Goal: Task Accomplishment & Management: Manage account settings

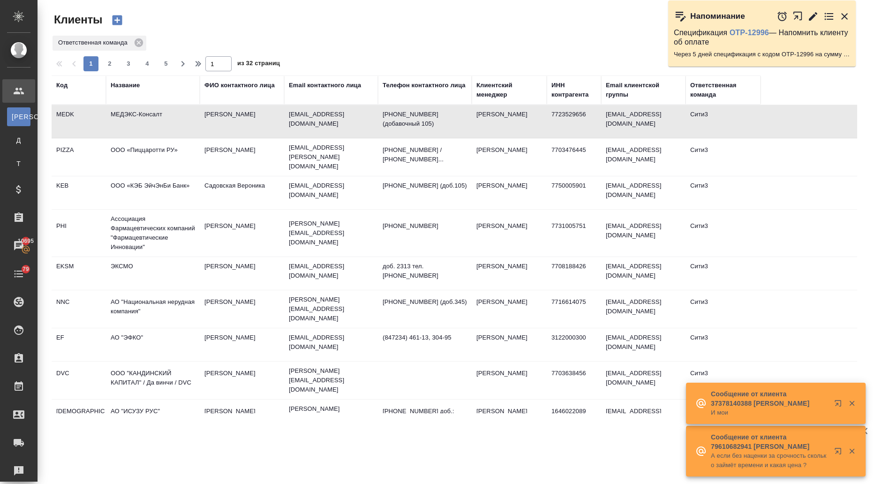
select select "RU"
click at [135, 85] on div "Название" at bounding box center [125, 85] width 29 height 9
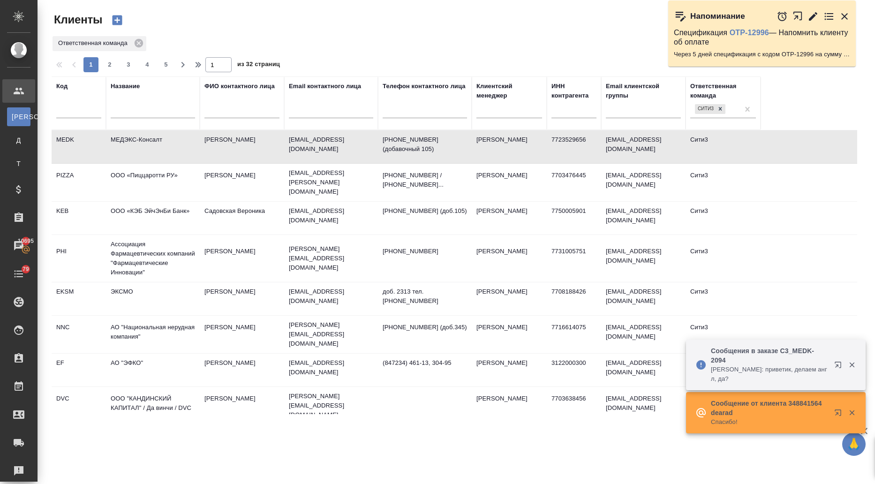
click at [147, 110] on input "text" at bounding box center [153, 112] width 84 height 12
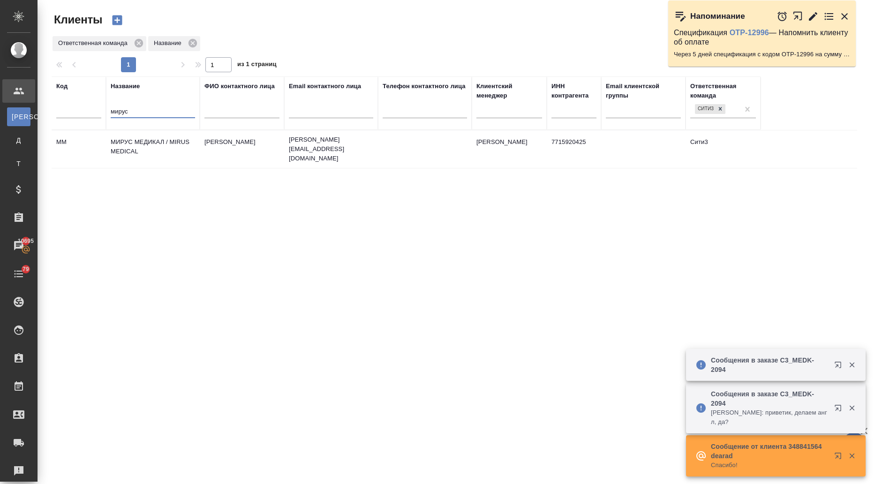
type input "мирус"
click at [145, 142] on td "МИРУС МЕДИКАЛ / MIRUS MEDICAL" at bounding box center [153, 149] width 94 height 33
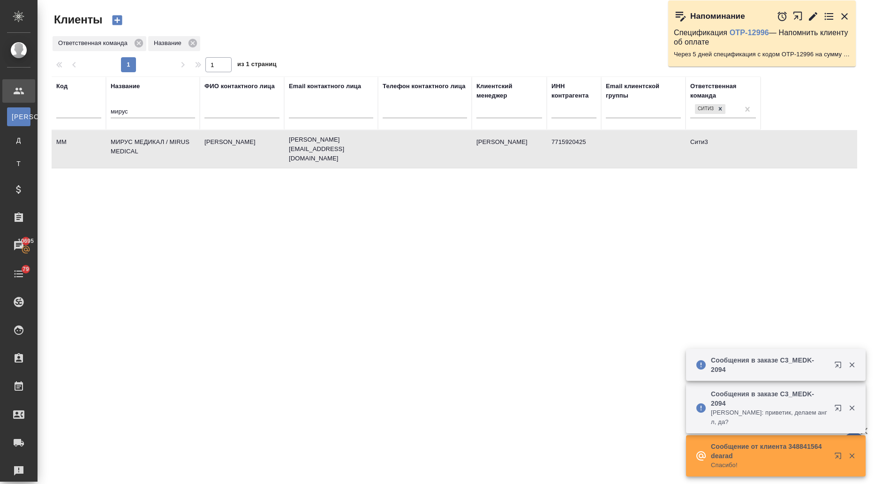
click at [145, 142] on td "МИРУС МЕДИКАЛ / MIRUS MEDICAL" at bounding box center [153, 149] width 94 height 33
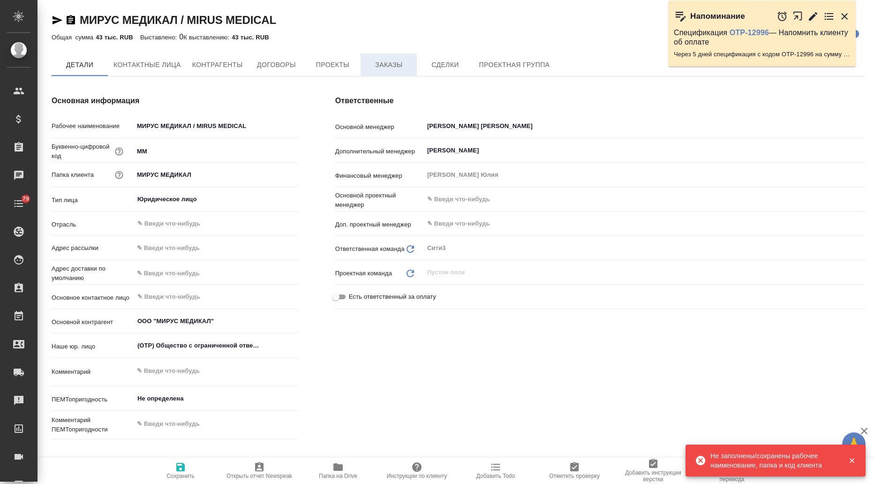
type textarea "x"
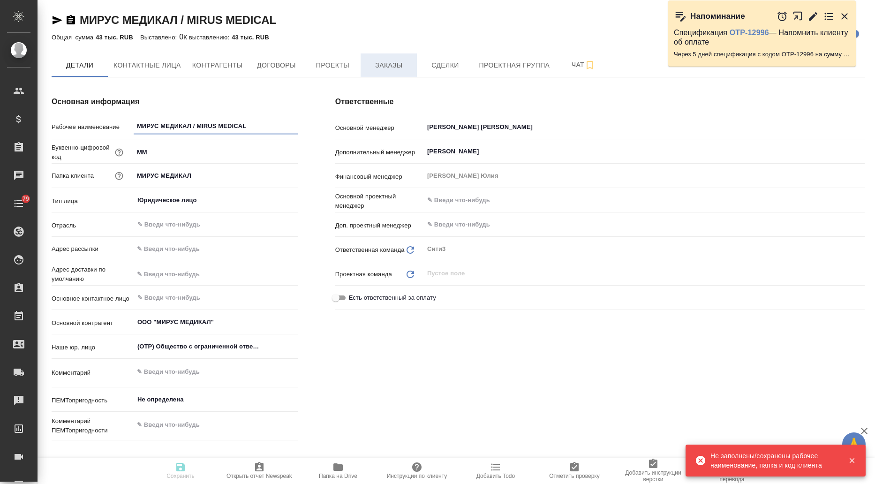
type textarea "x"
click at [381, 63] on span "Заказы" at bounding box center [388, 66] width 45 height 12
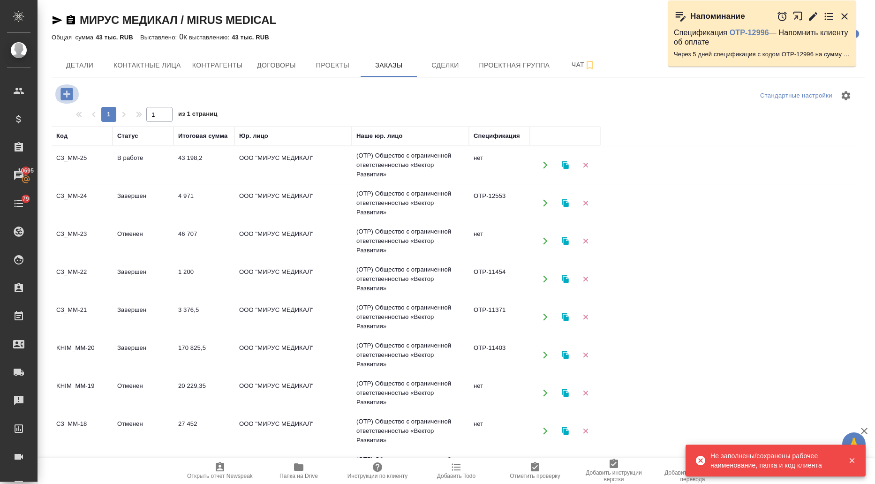
click at [68, 94] on icon "button" at bounding box center [67, 94] width 16 height 16
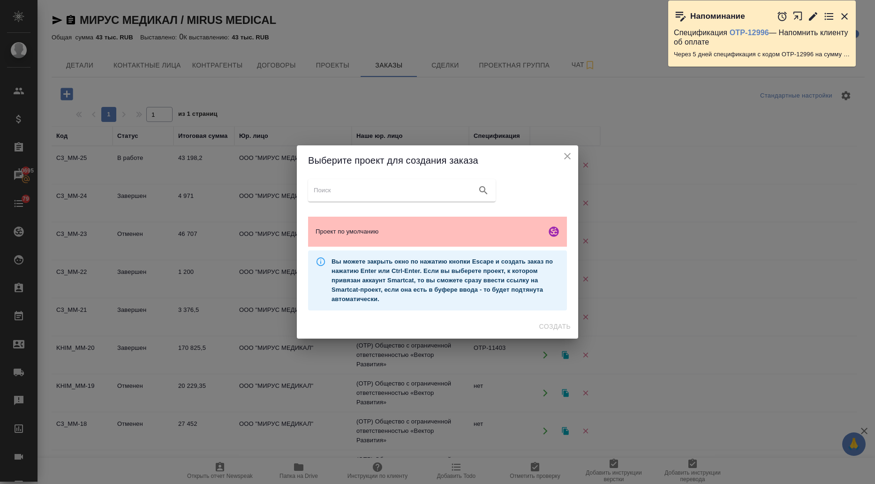
click at [404, 236] on span "Проект по умолчанию" at bounding box center [428, 231] width 227 height 9
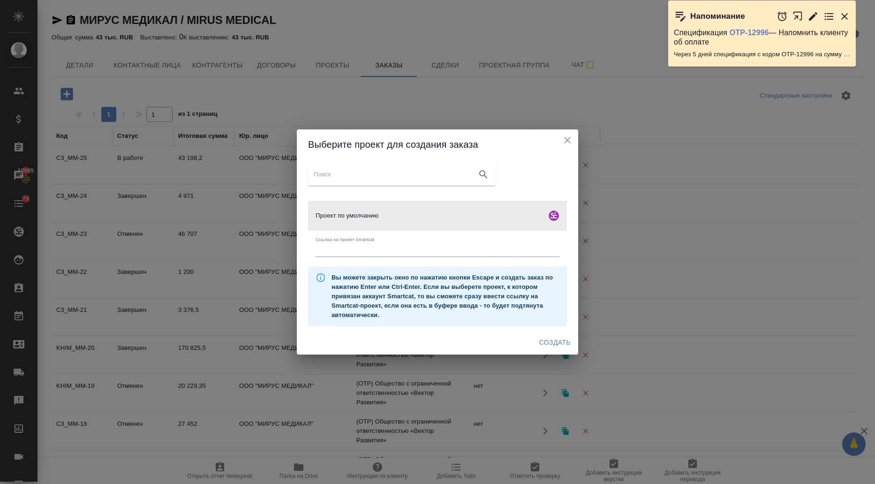
click at [552, 342] on span "Создать" at bounding box center [554, 343] width 31 height 12
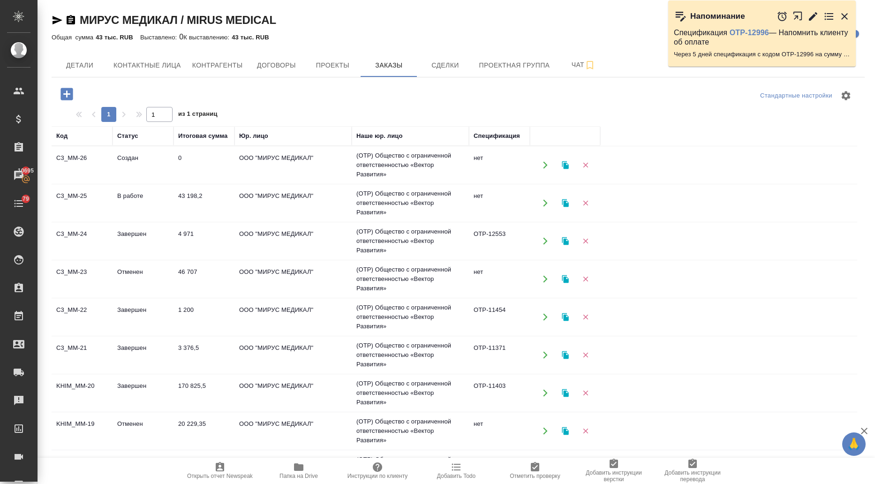
click at [118, 181] on td "В работе" at bounding box center [143, 165] width 61 height 33
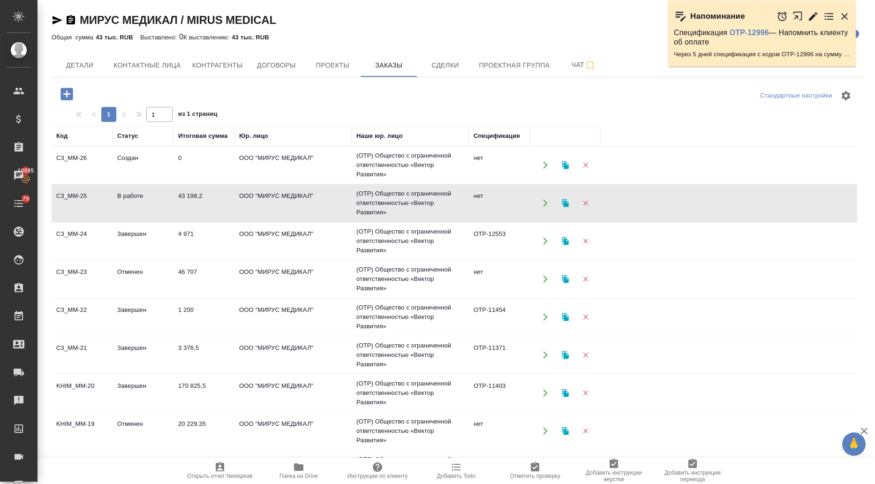
click at [118, 181] on td "В работе" at bounding box center [143, 165] width 61 height 33
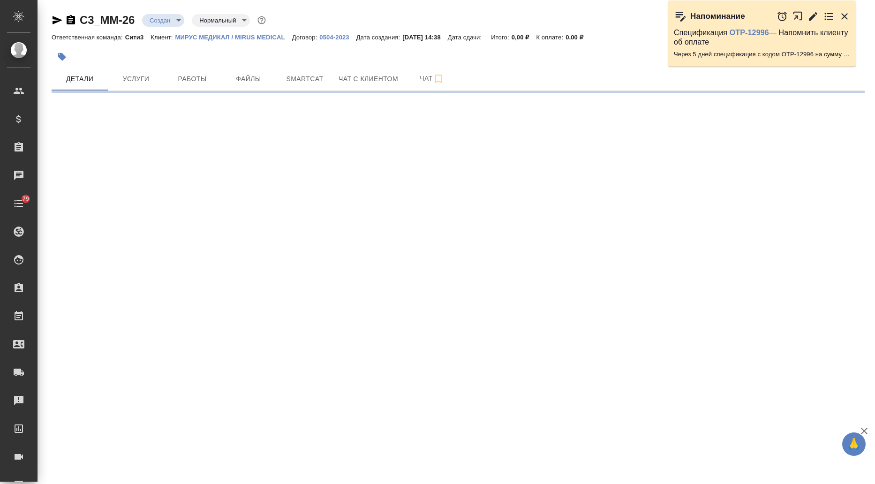
select select "RU"
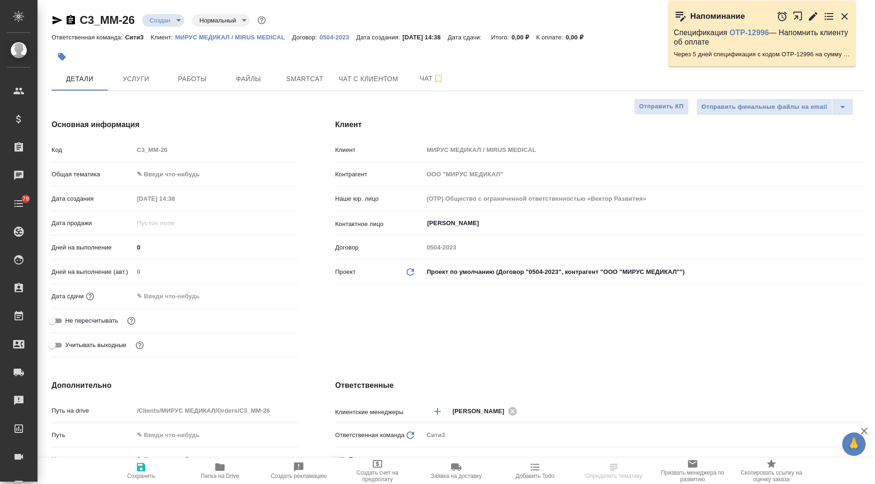
type textarea "x"
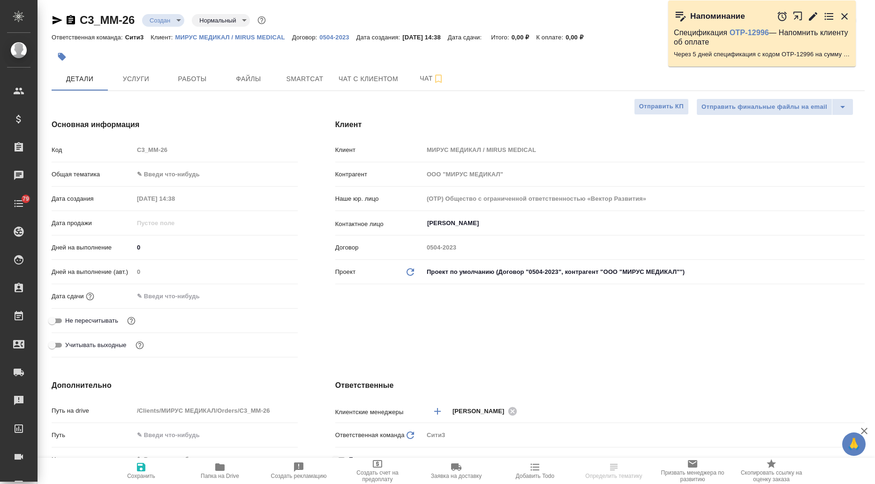
type textarea "x"
click at [433, 221] on input "Алешина Светлана" at bounding box center [628, 223] width 404 height 11
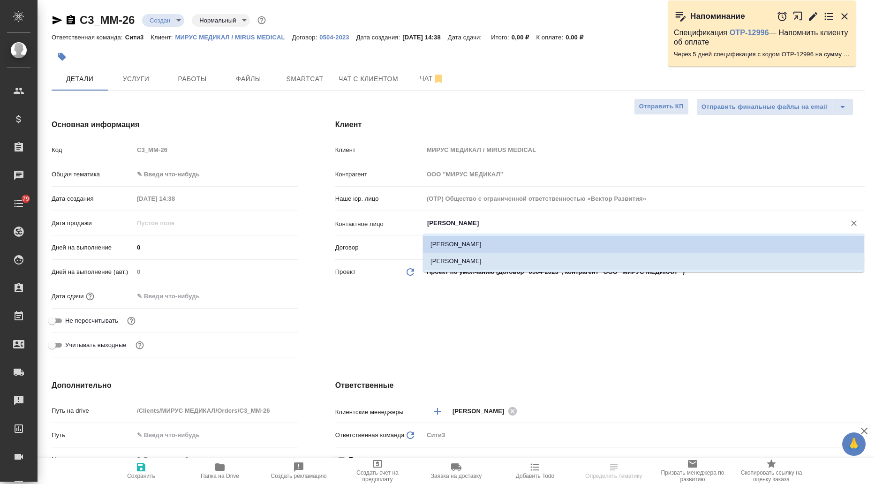
click at [452, 256] on li "Сушилина [PERSON_NAME]" at bounding box center [643, 261] width 441 height 17
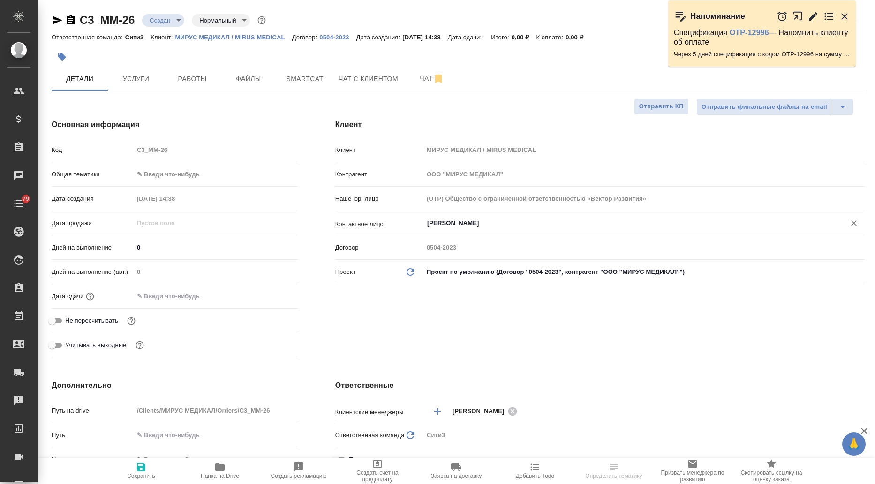
type input "Сушилина [PERSON_NAME]"
type textarea "x"
click at [193, 175] on body "🙏 .cls-1 fill:#fff; AWATERA Ilina Ekaterina Клиенты Спецификации Заказы Чаты 79…" at bounding box center [437, 242] width 875 height 484
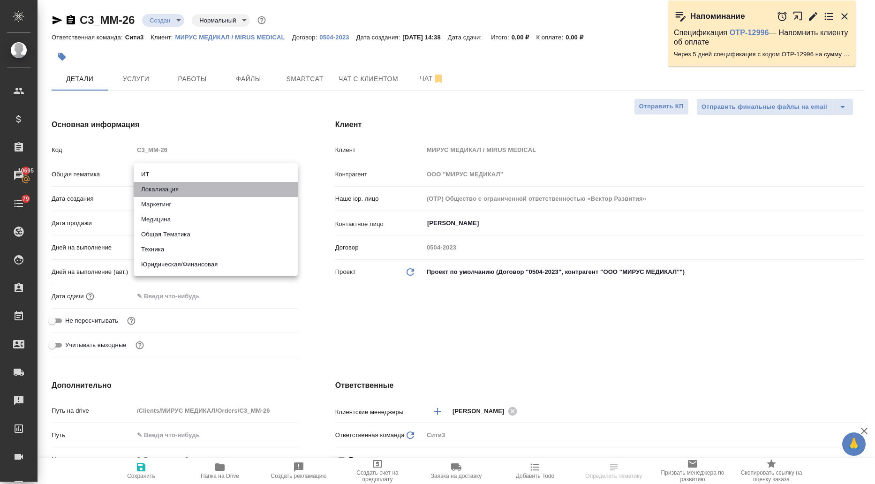
click at [178, 191] on li "Локализация" at bounding box center [216, 189] width 164 height 15
type input "local"
type textarea "x"
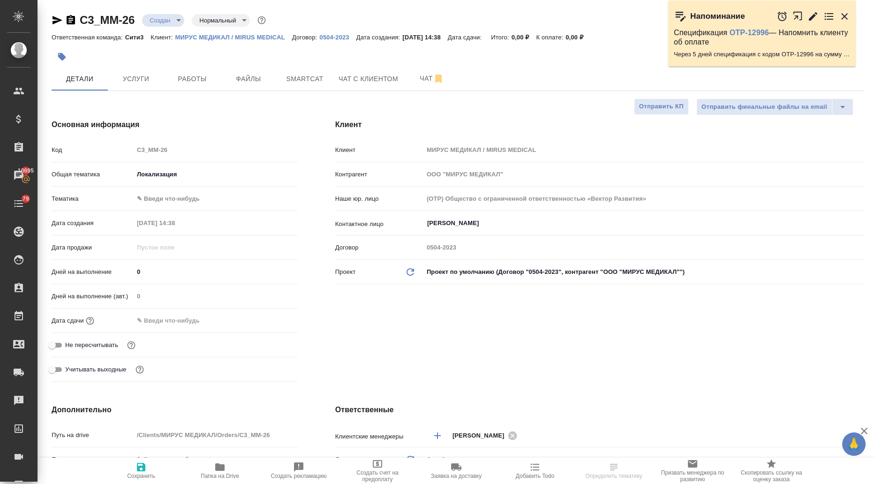
click at [174, 322] on input "text" at bounding box center [175, 321] width 82 height 14
click at [270, 318] on icon "button" at bounding box center [270, 320] width 11 height 11
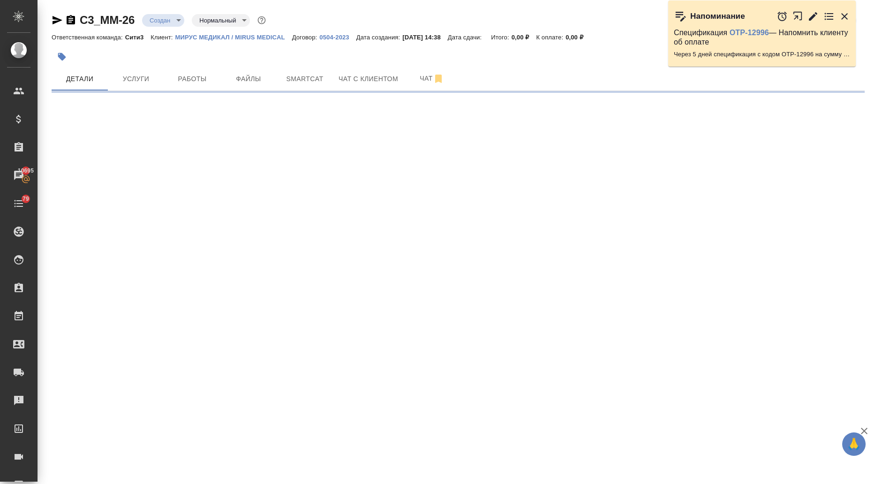
select select "RU"
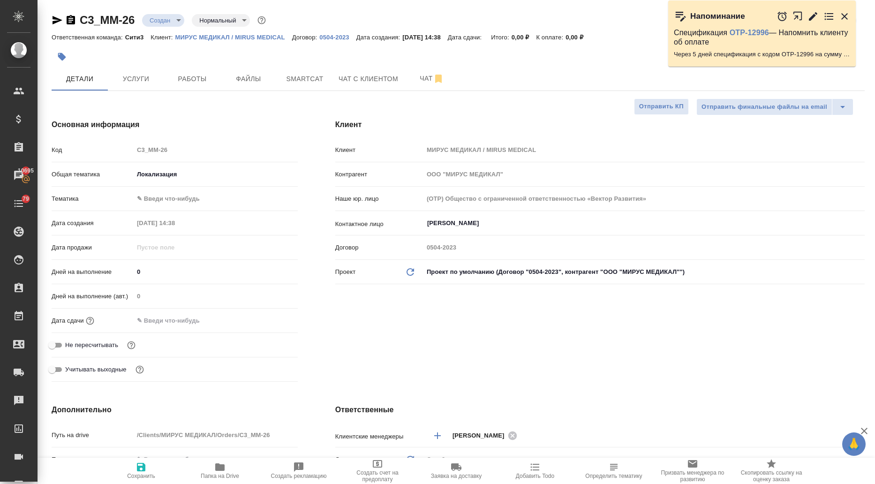
type textarea "x"
click at [189, 326] on input "text" at bounding box center [175, 321] width 82 height 14
click at [271, 321] on icon "button" at bounding box center [270, 319] width 8 height 9
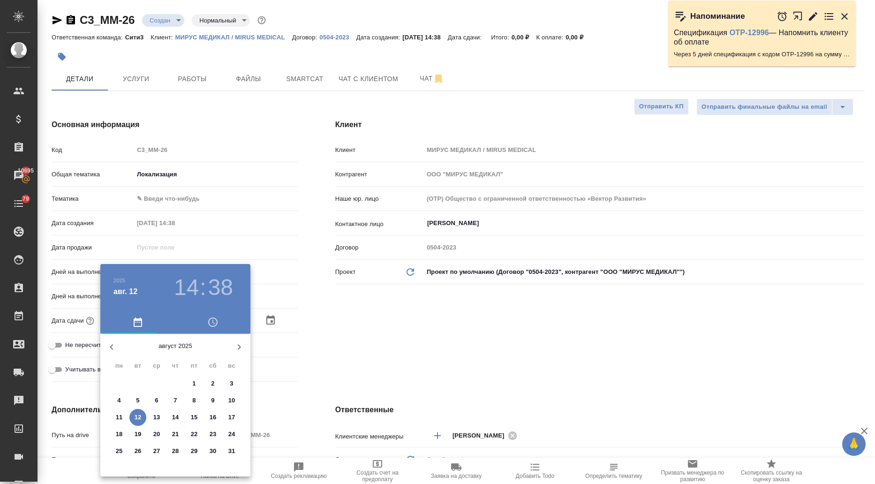
click at [156, 417] on p "13" at bounding box center [156, 417] width 7 height 9
type input "13.08.2025 14:38"
type textarea "x"
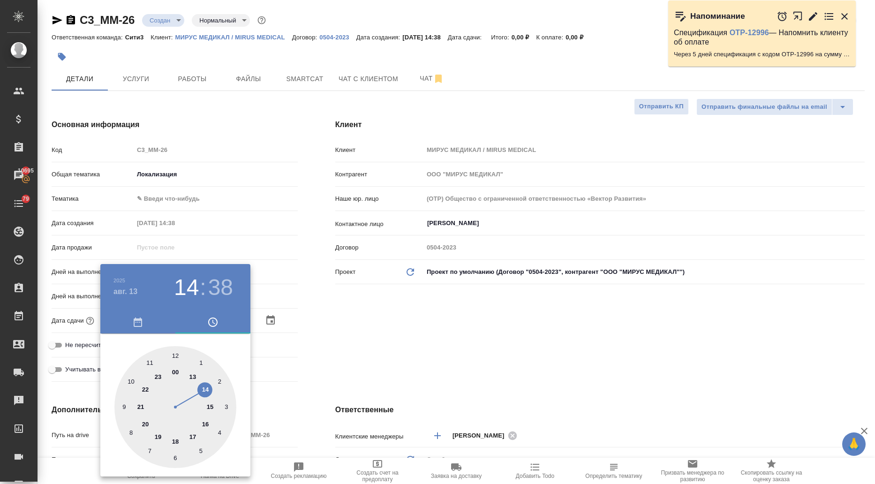
click at [174, 353] on div at bounding box center [175, 407] width 122 height 122
type input "13.08.2025 12:38"
type textarea "x"
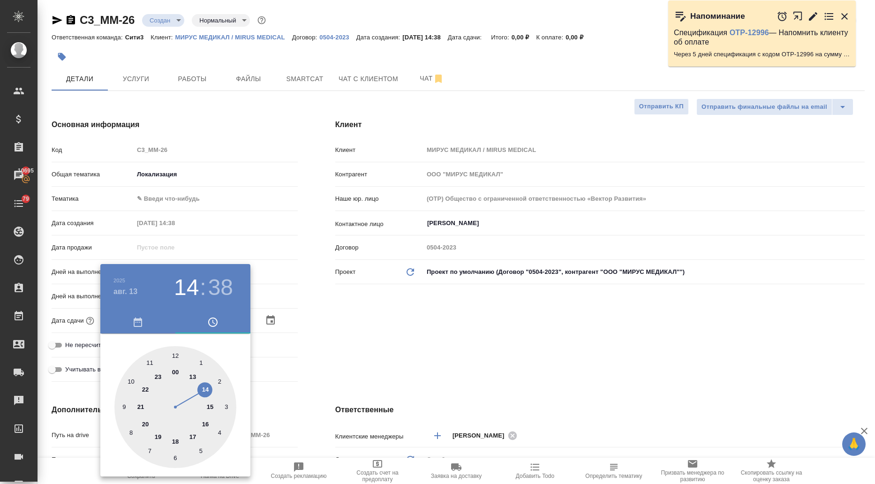
drag, startPoint x: 174, startPoint y: 353, endPoint x: 189, endPoint y: 350, distance: 15.7
click at [174, 353] on div at bounding box center [175, 407] width 122 height 122
type input "13.08.2025 12:00"
type textarea "x"
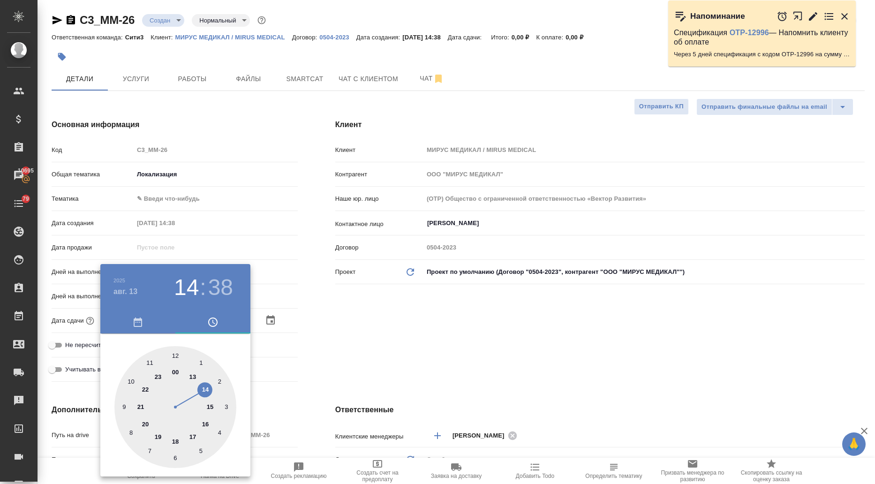
type textarea "x"
click at [276, 353] on div at bounding box center [437, 242] width 875 height 484
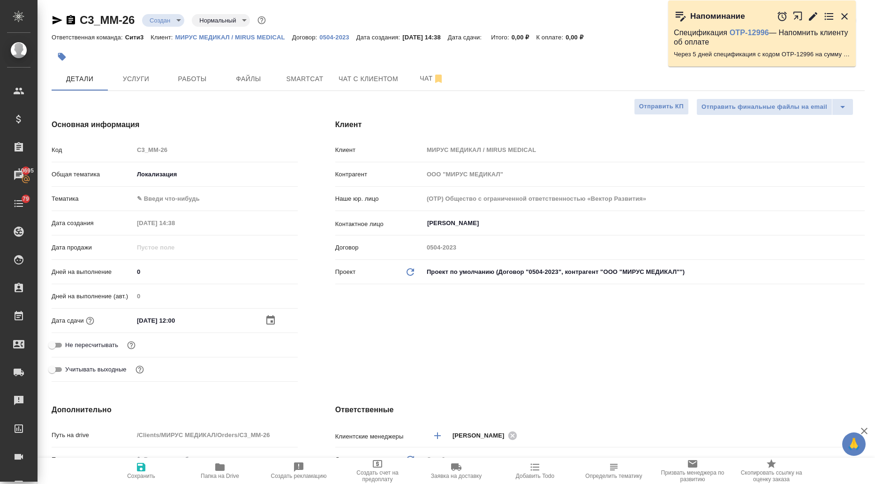
scroll to position [47, 0]
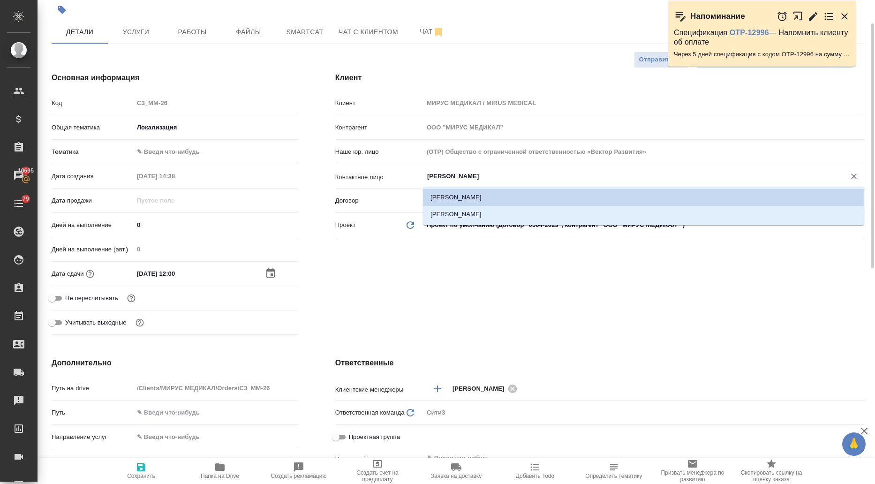
click at [435, 178] on input "Алешина Светлана" at bounding box center [628, 176] width 404 height 11
click at [444, 213] on li "Сушилина [PERSON_NAME]" at bounding box center [643, 214] width 441 height 17
type input "Сушилина [PERSON_NAME]"
type textarea "x"
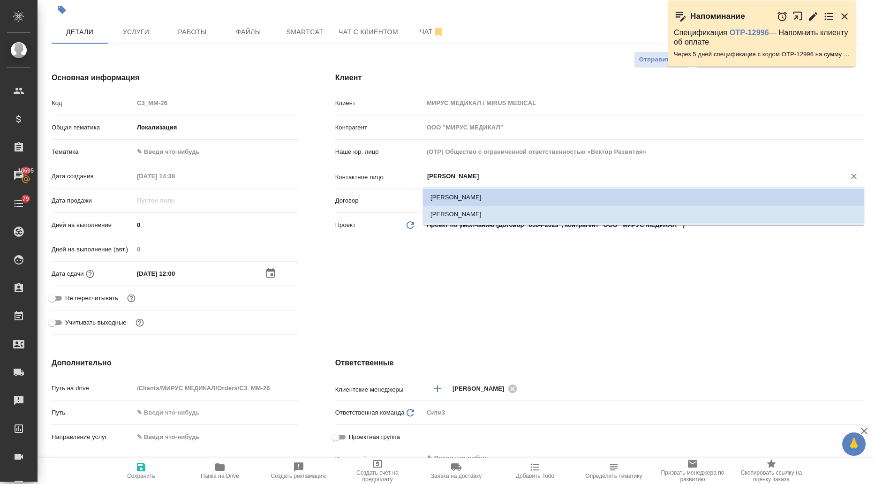
type textarea "x"
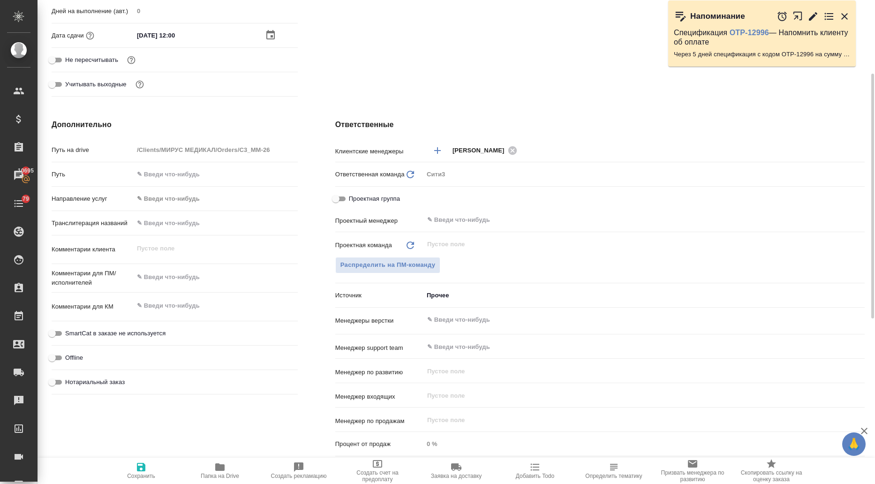
scroll to position [238, 0]
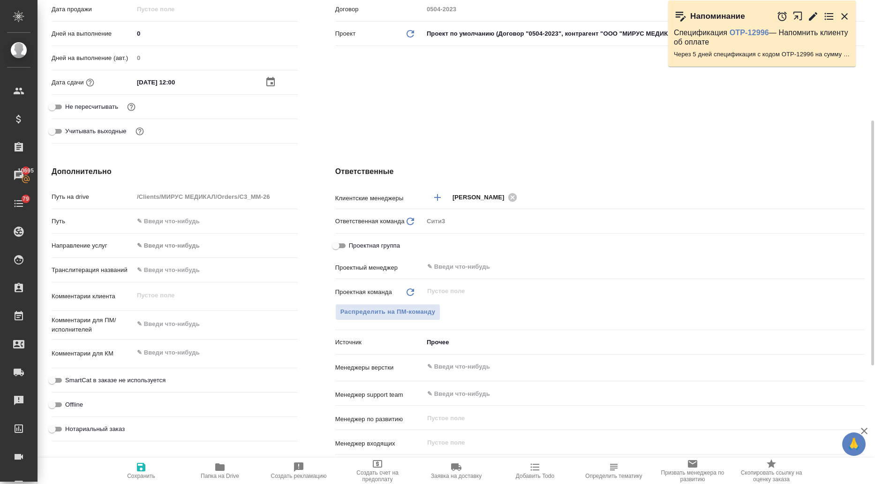
type textarea "x"
click at [172, 321] on textarea at bounding box center [215, 324] width 163 height 16
paste textarea "перевод в виде сабов + перевести по-простому титры"
type textarea "x"
type textarea "перевод в виде сабов + перевести по-простому титры"
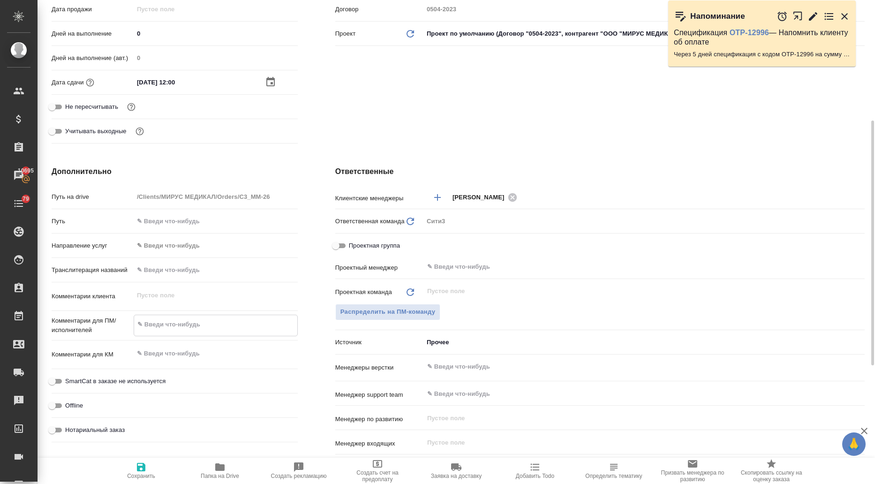
type textarea "x"
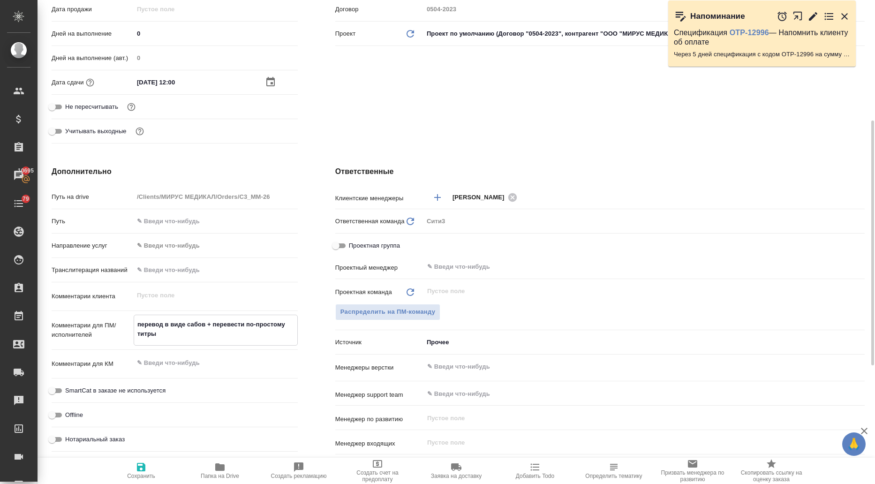
type textarea "перевод в виде сабов + перевести по-простому титры"
type textarea "x"
click at [138, 467] on icon "button" at bounding box center [141, 467] width 8 height 8
type textarea "x"
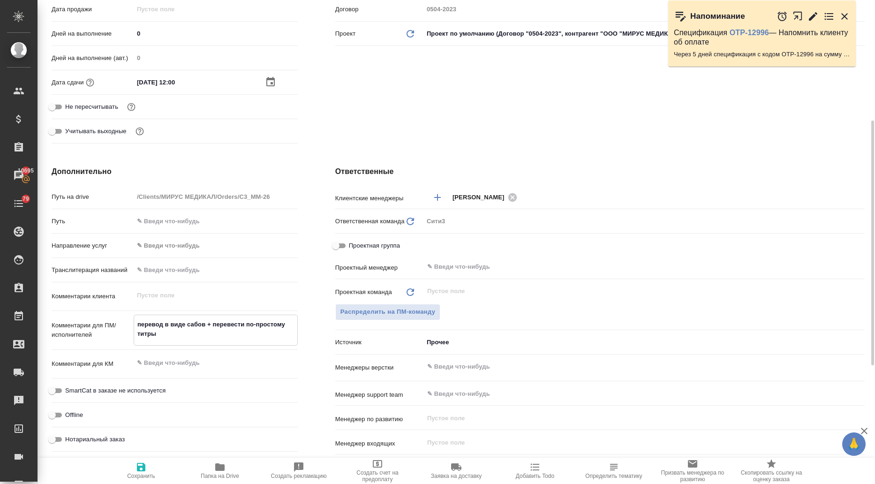
type textarea "x"
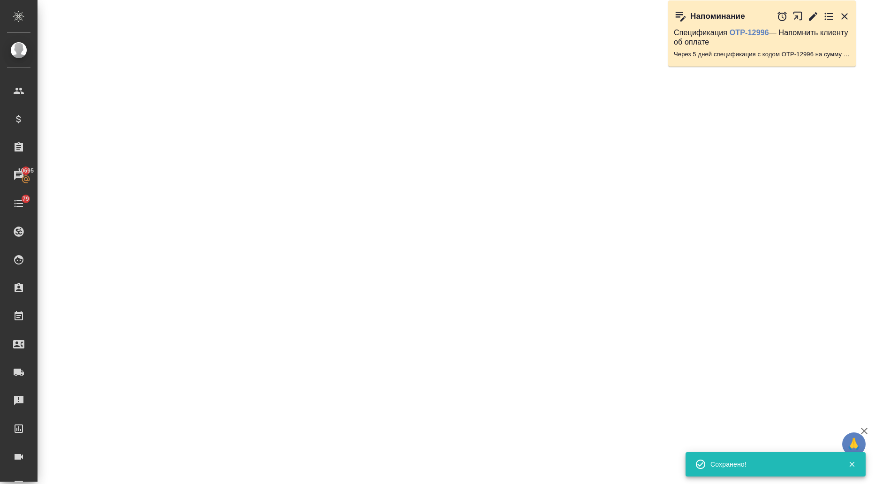
select select "RU"
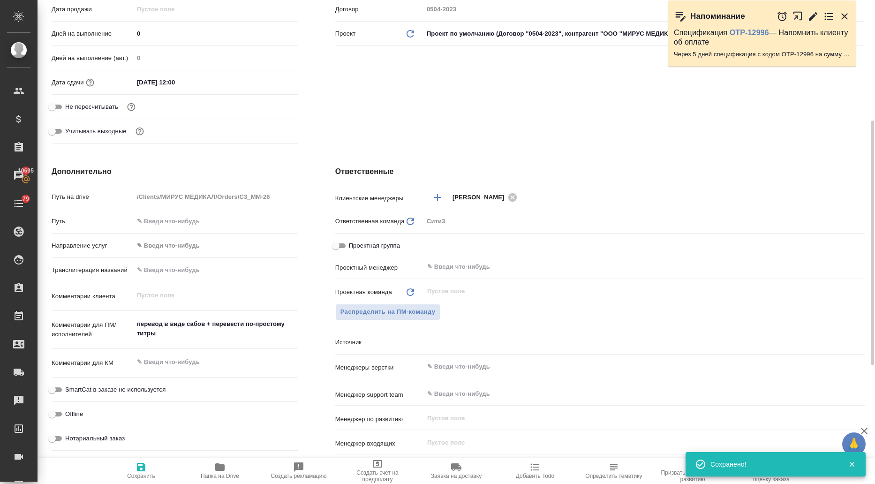
type input "holyTrinity"
type textarea "x"
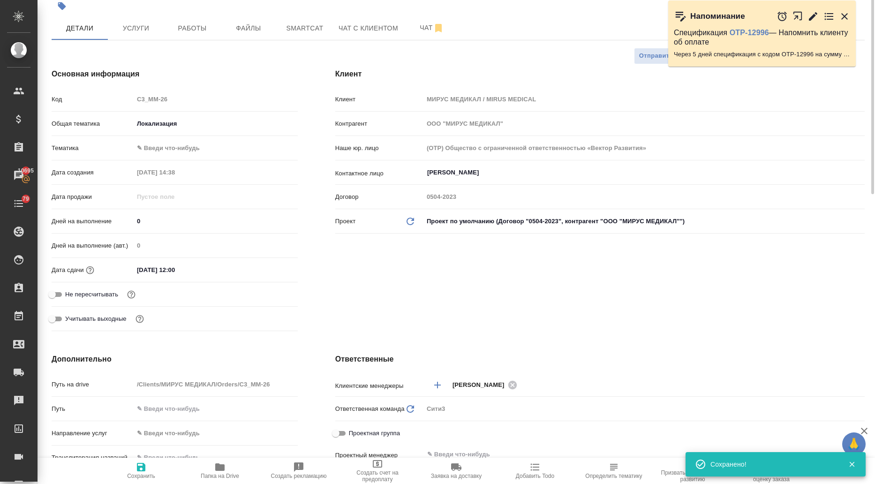
scroll to position [0, 0]
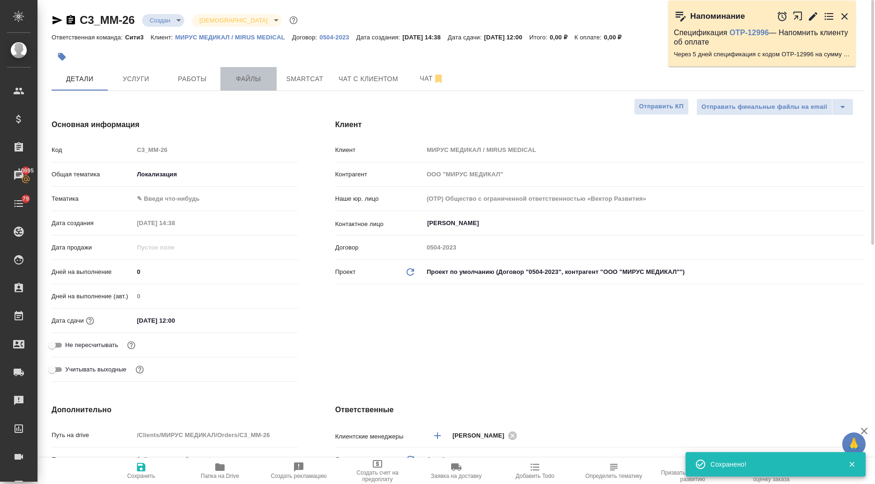
click at [231, 82] on span "Файлы" at bounding box center [248, 79] width 45 height 12
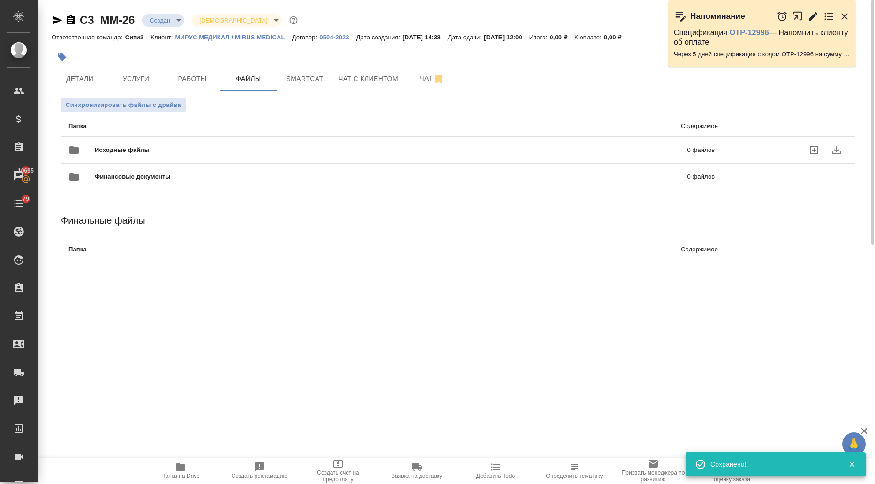
click at [152, 140] on div "Исходные файлы 0 файлов" at bounding box center [391, 150] width 646 height 23
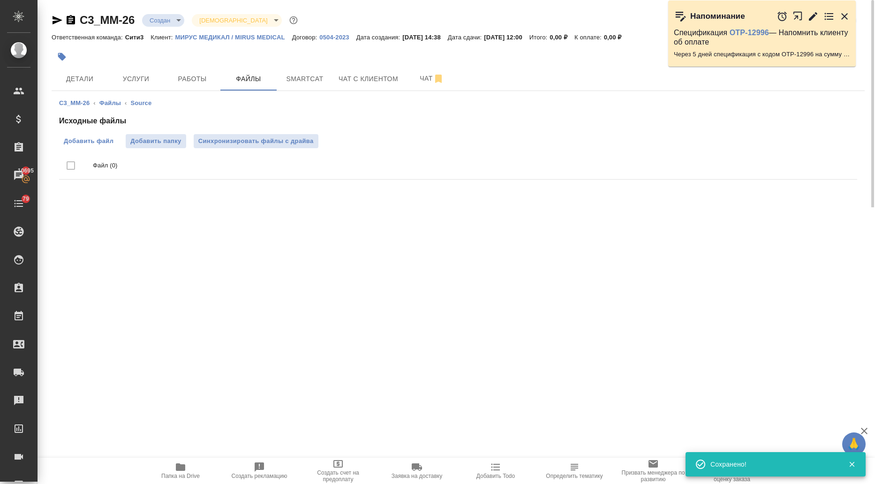
click at [92, 140] on span "Добавить файл" at bounding box center [89, 140] width 50 height 9
click at [0, 0] on input "Добавить файл" at bounding box center [0, 0] width 0 height 0
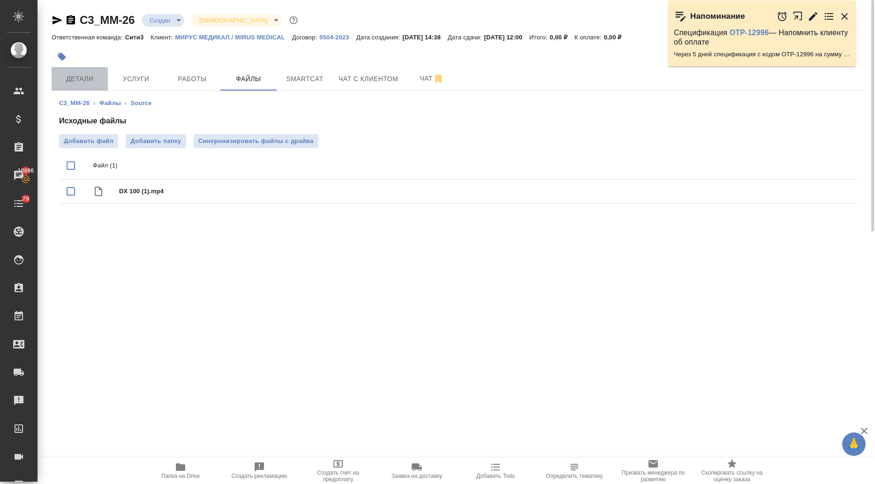
click at [73, 74] on span "Детали" at bounding box center [79, 79] width 45 height 12
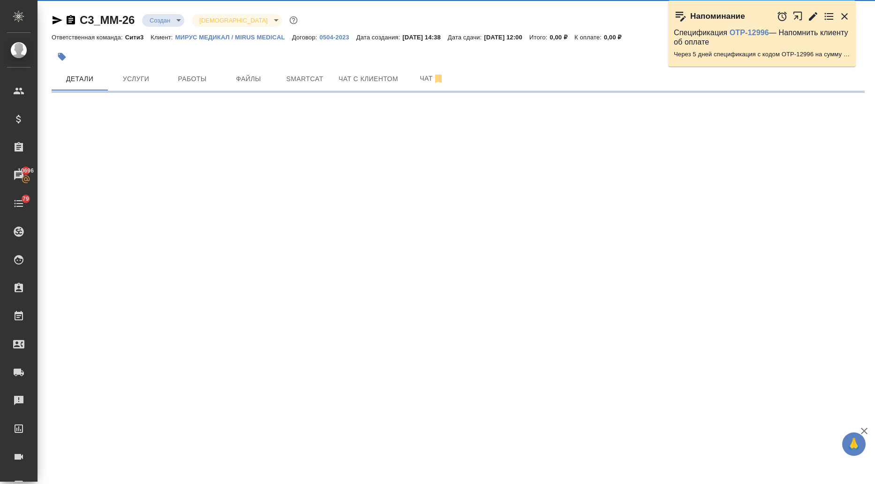
select select "RU"
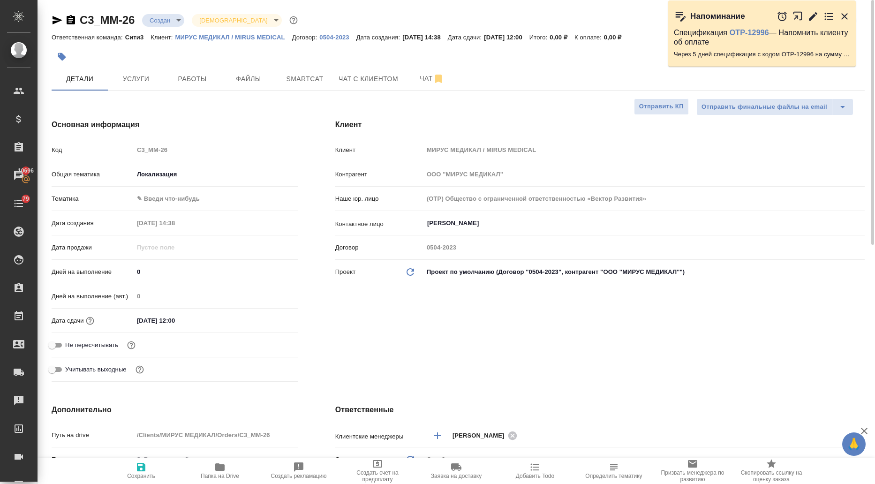
type textarea "x"
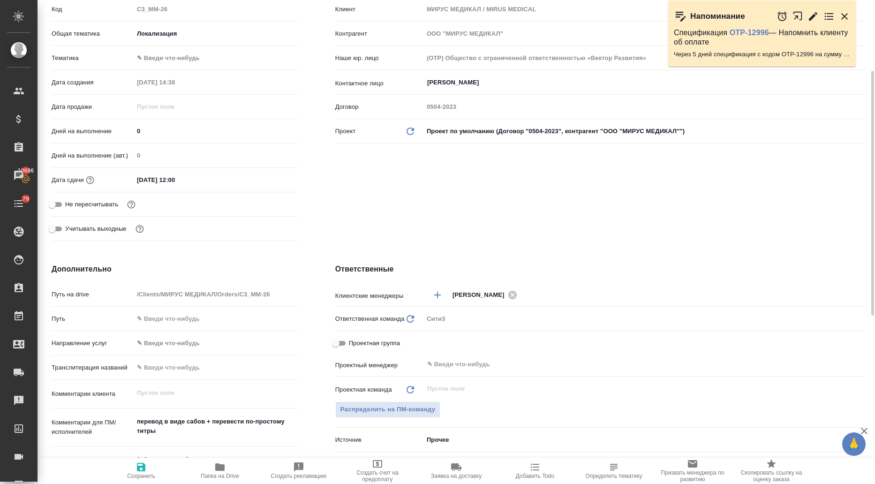
scroll to position [281, 0]
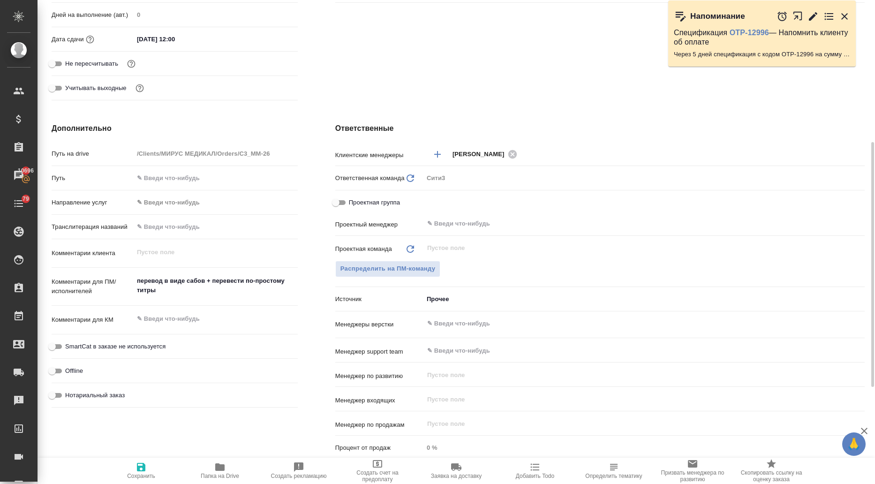
type textarea "x"
click at [164, 291] on textarea "перевод в виде сабов + перевести по-простому титры" at bounding box center [216, 285] width 164 height 25
type textarea "x"
type textarea "перевод в виде сабов + перевести по-простому титры"
type textarea "x"
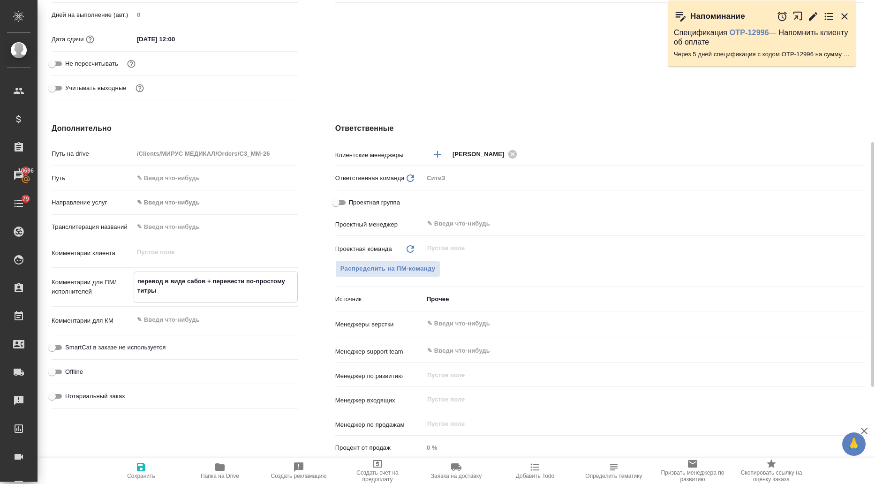
type textarea "x"
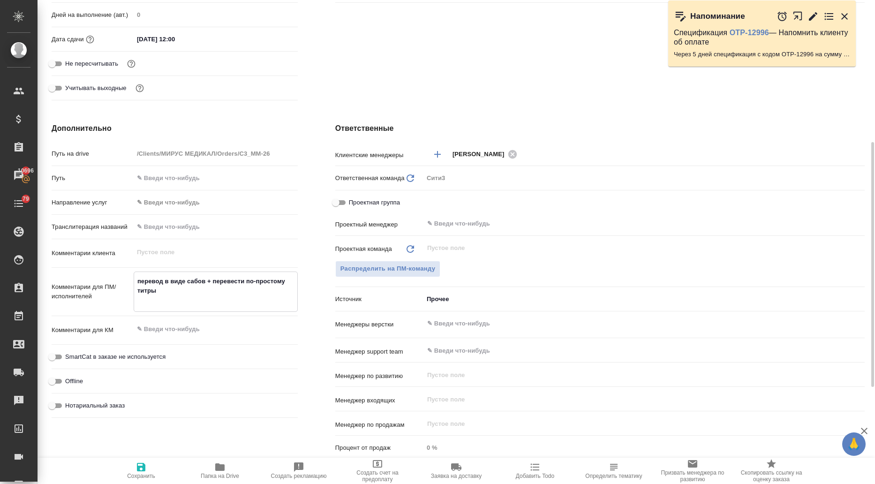
type textarea "x"
type textarea "перевод в виде сабов + перевести по-простому титры"
type textarea "x"
paste textarea "делаем по аналогии: KHIM_MM-20"
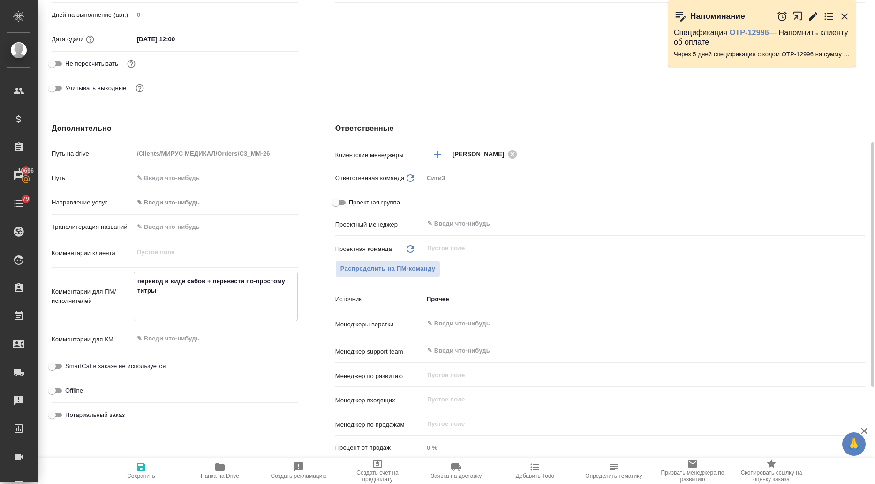
type textarea "x"
type textarea "перевод в виде сабов + перевести по-простому титры делаем по аналогии: KHIM_MM-…"
type textarea "x"
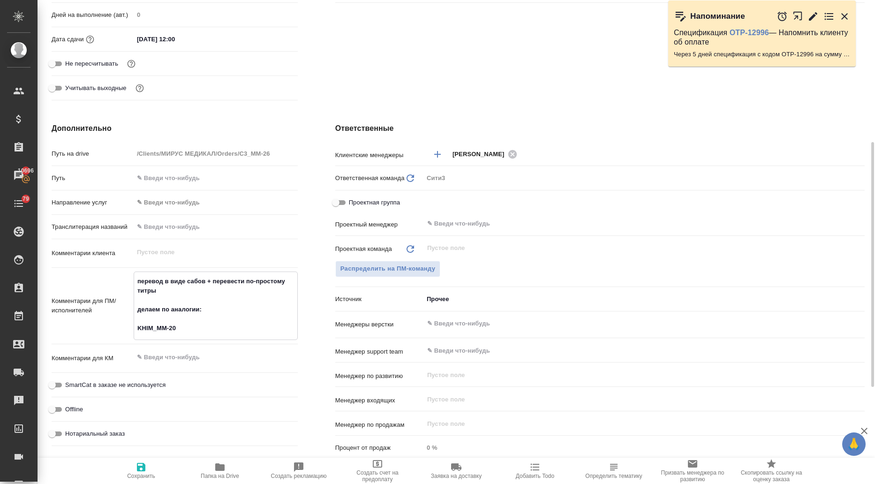
drag, startPoint x: 161, startPoint y: 307, endPoint x: 126, endPoint y: 307, distance: 35.2
click at [127, 307] on div "Комментарии для ПМ/исполнителей перевод в виде сабов + перевести по-простому ти…" at bounding box center [175, 305] width 246 height 68
type textarea "x"
type textarea "перевод в виде сабов + перевести по-простому титры по аналогии: KHIM_MM-20"
type textarea "x"
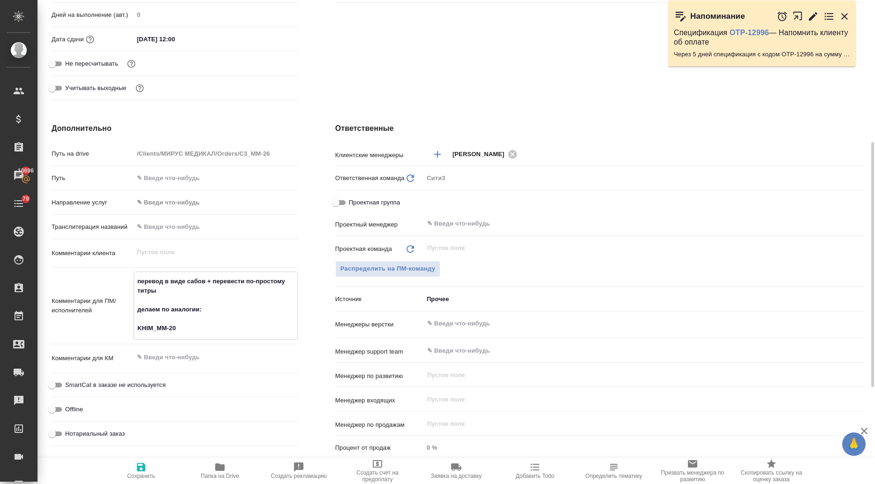
type textarea "x"
click at [164, 315] on textarea "перевод в виде сабов + перевести по-простому титры по аналогии: KHIM_MM-20" at bounding box center [215, 304] width 163 height 63
type textarea "x"
type textarea "перевод в виде сабов + перевести по-простому титры по аналогии: KHIM_MM-20"
type textarea "x"
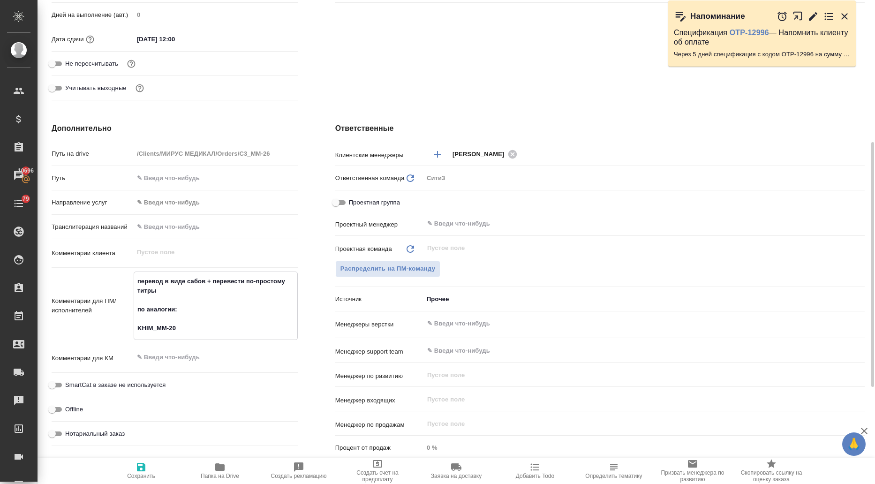
type textarea "x"
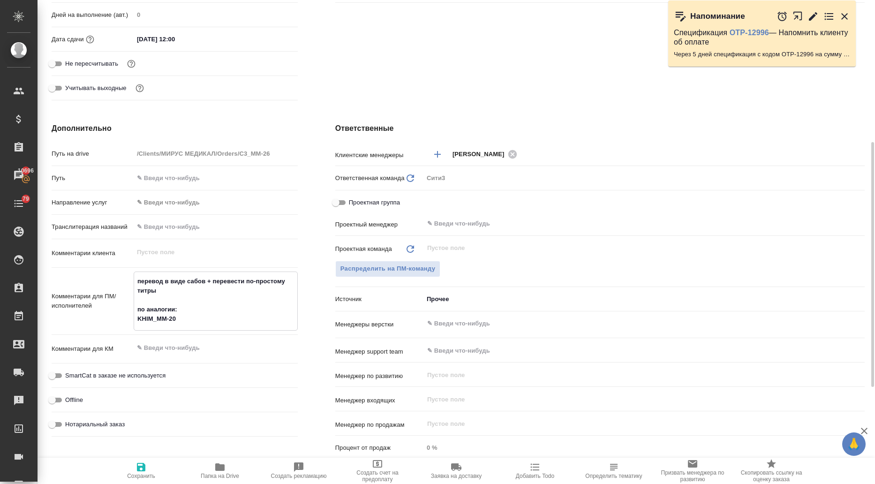
click at [136, 317] on textarea "перевод в виде сабов + перевести по-простому титры по аналогии: KHIM_MM-20" at bounding box center [215, 299] width 163 height 53
type textarea "x"
type textarea "перевод в виде сабов + перевести по-простому титры по аналогии:KHIM_MM-20"
type textarea "x"
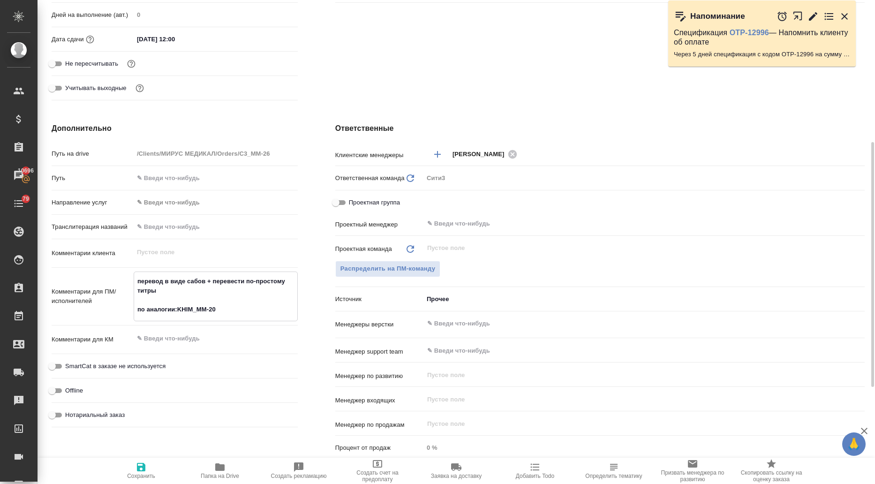
type textarea "x"
type textarea "перевод в виде сабов + перевести по-простому титры по аналогииKHIM_MM-20"
type textarea "x"
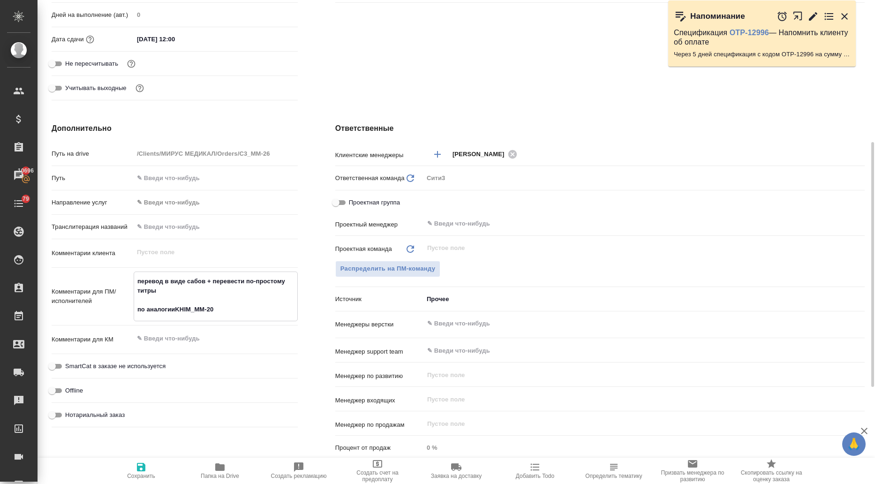
type textarea "перевод в виде сабов + перевести по-простому титры по аналогии KHIM_MM-20"
type textarea "x"
type textarea "перевод в виде сабов + перевести по-простому титры по аналогии сKHIM_MM-20"
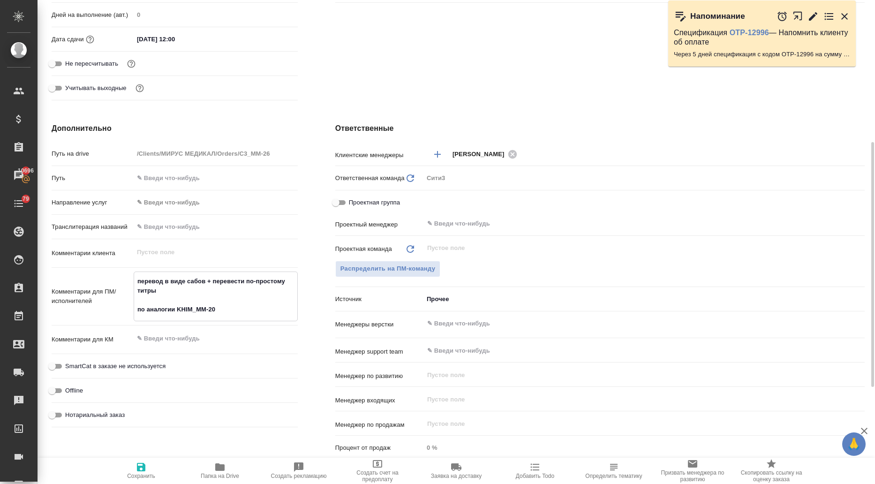
type textarea "x"
type textarea "перевод в виде сабов + перевести по-простому титры по аналогии с KHIM_MM-20"
type textarea "x"
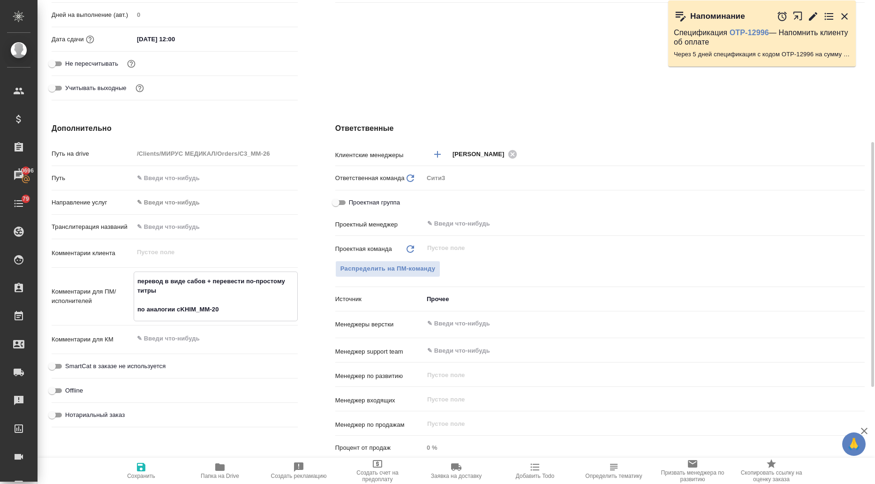
type textarea "x"
click at [225, 303] on textarea "перевод в виде сабов + перевести по-простому титры по аналогии с KHIM_MM-20" at bounding box center [215, 295] width 163 height 44
click at [229, 311] on textarea "перевод в виде сабов + перевести по-простому титры по аналогии с KHIM_MM-20" at bounding box center [215, 295] width 163 height 44
type textarea "x"
type textarea "перевод в виде сабов + перевести по-простому титры по аналогии с KHIM_MM-20"
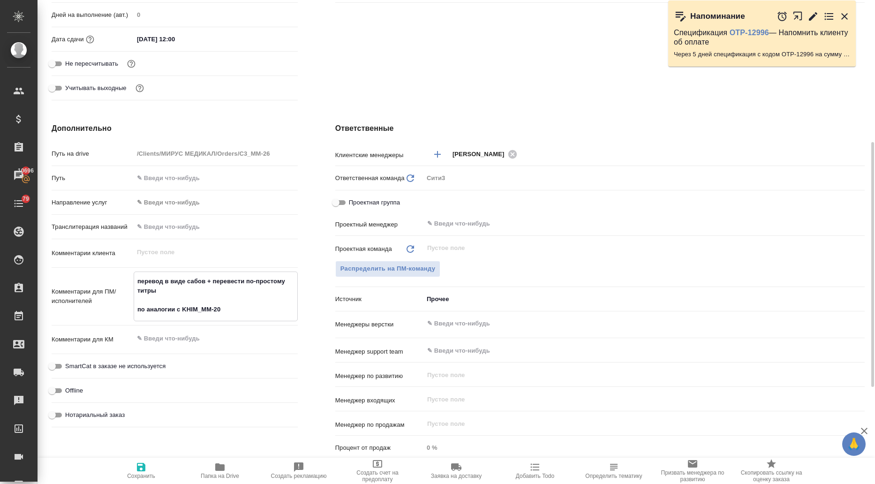
type textarea "x"
type textarea "перевод в виде сабов + перевести по-простому титры по аналогии с KHIM_MM-20 и"
type textarea "x"
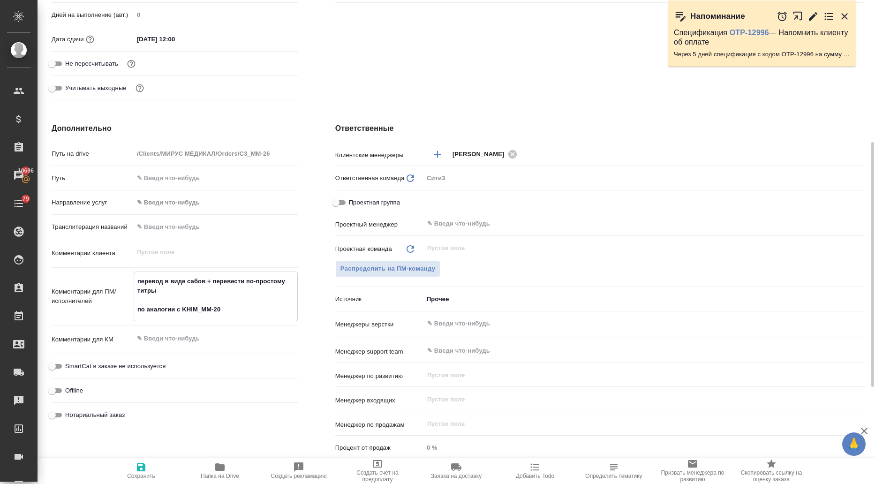
type textarea "x"
type textarea "перевод в виде сабов + перевести по-простому титры по аналогии с KHIM_MM-20 и"
type textarea "x"
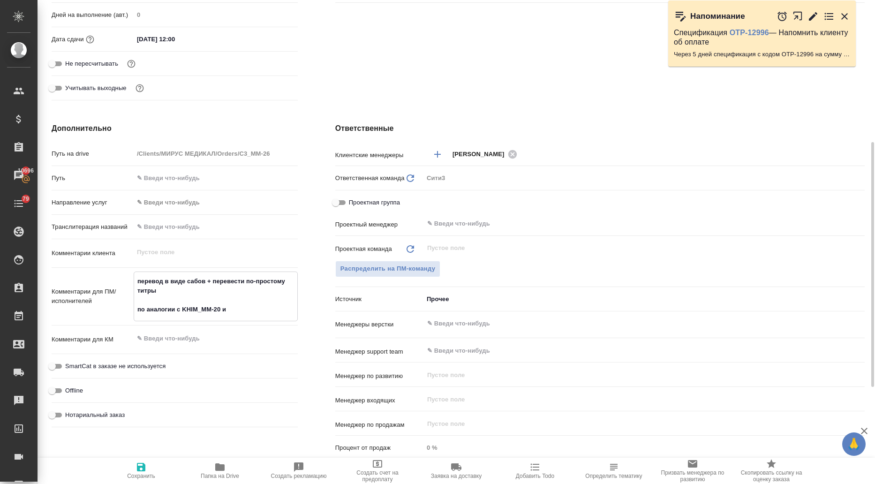
type textarea "перевод в виде сабов + перевести по-простому титры по аналогии с KHIM_MM-20 и"
type textarea "x"
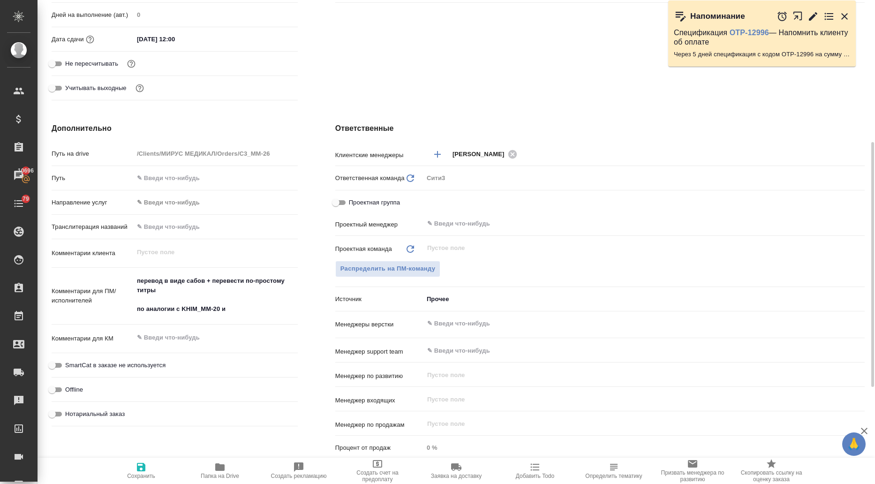
type textarea "x"
paste textarea "C3_MM-25"
type textarea "перевод в виде сабов + перевести по-простому титры по аналогии с KHIM_MM-20 и C…"
type textarea "x"
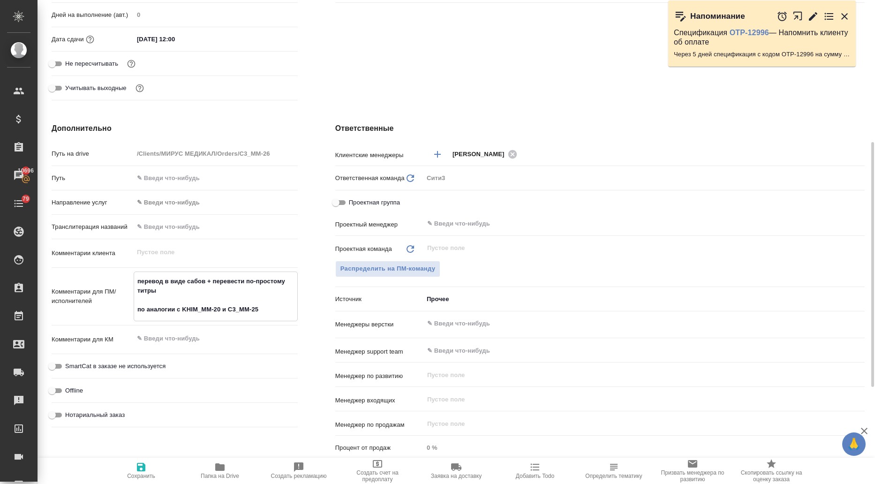
type textarea "x"
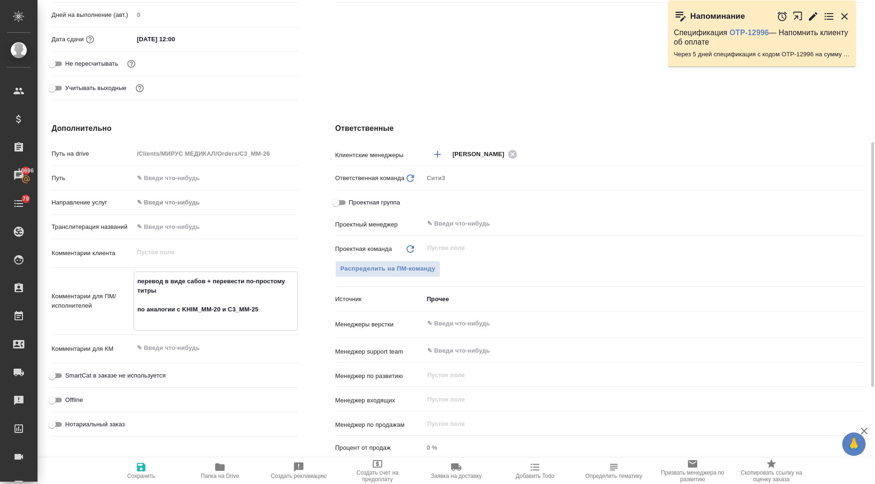
type textarea "перевод в виде сабов + перевести по-простому титры по аналогии с KHIM_MM-20 и C…"
type textarea "x"
click at [139, 471] on icon "button" at bounding box center [141, 467] width 8 height 8
type textarea "x"
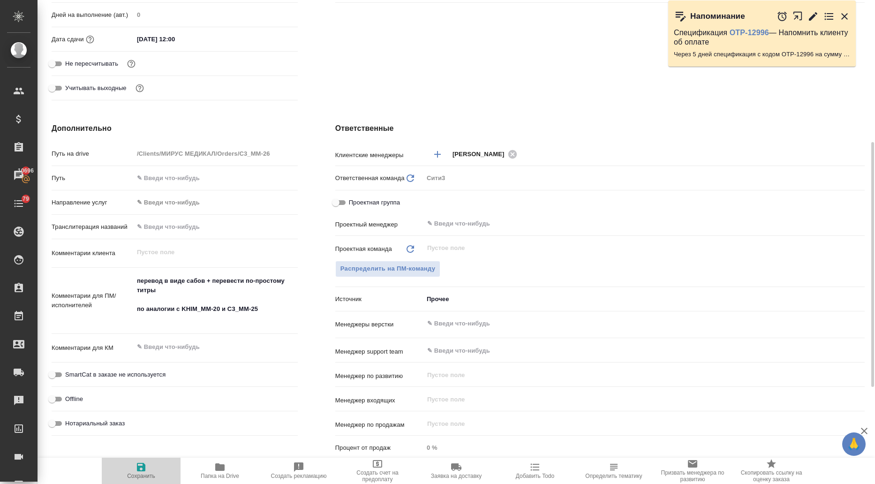
type textarea "x"
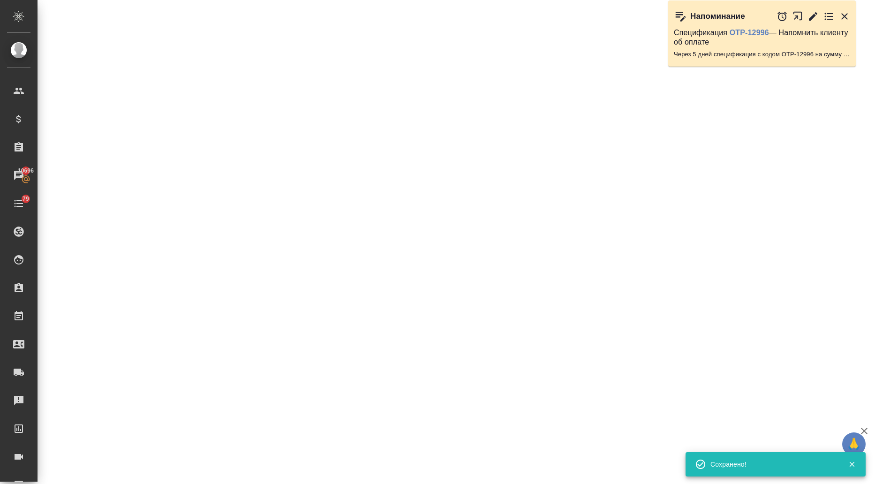
select select "RU"
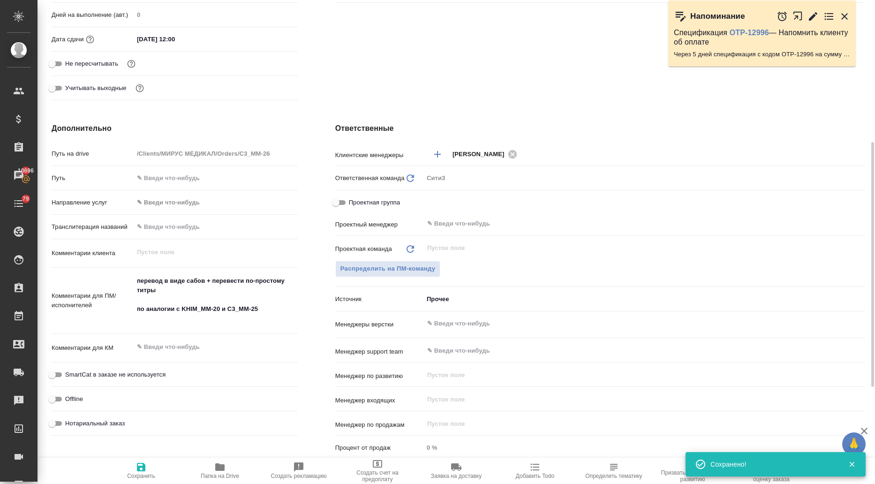
type textarea "x"
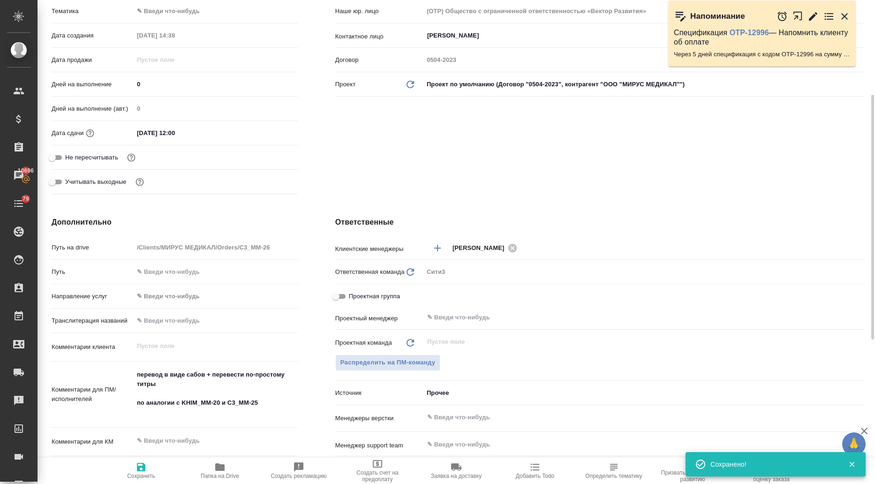
scroll to position [94, 0]
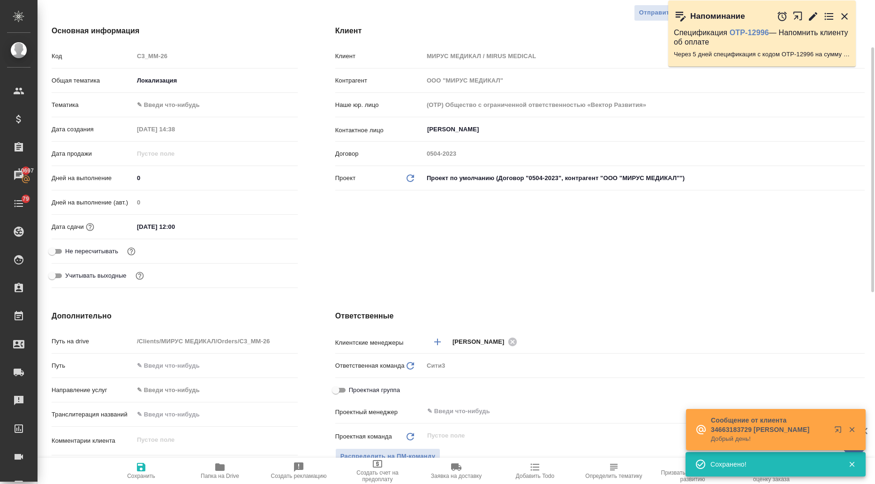
type textarea "x"
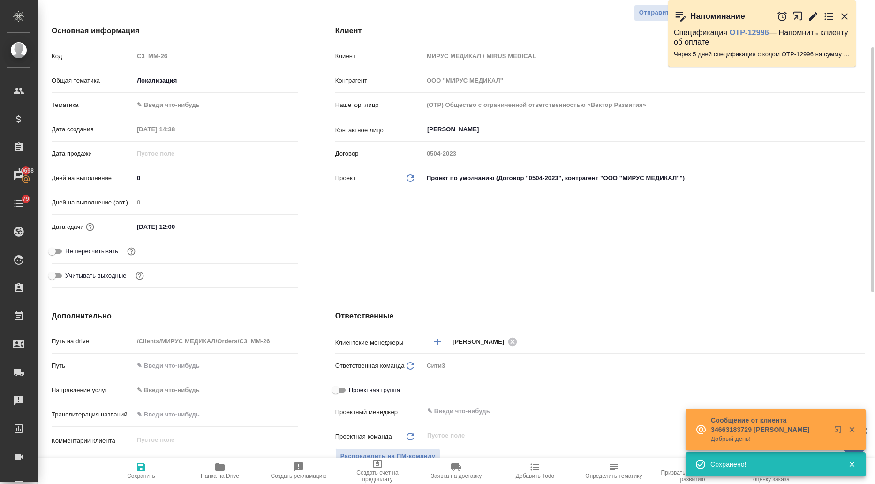
type textarea "x"
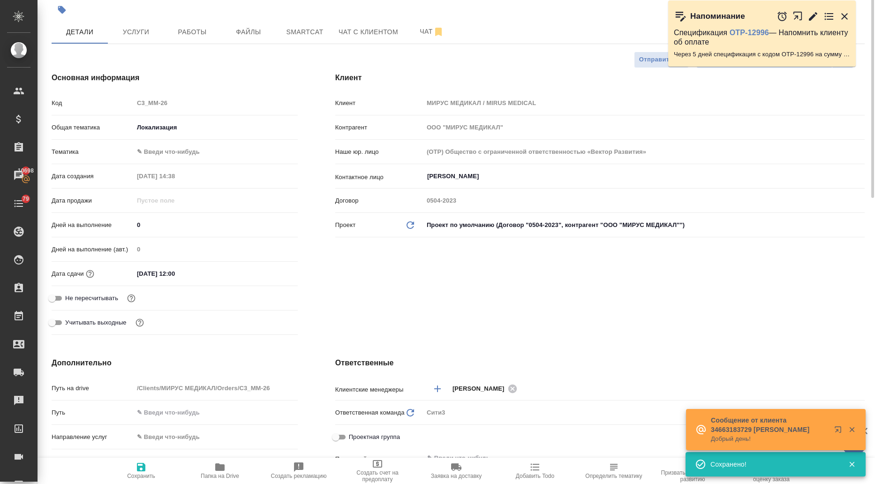
scroll to position [0, 0]
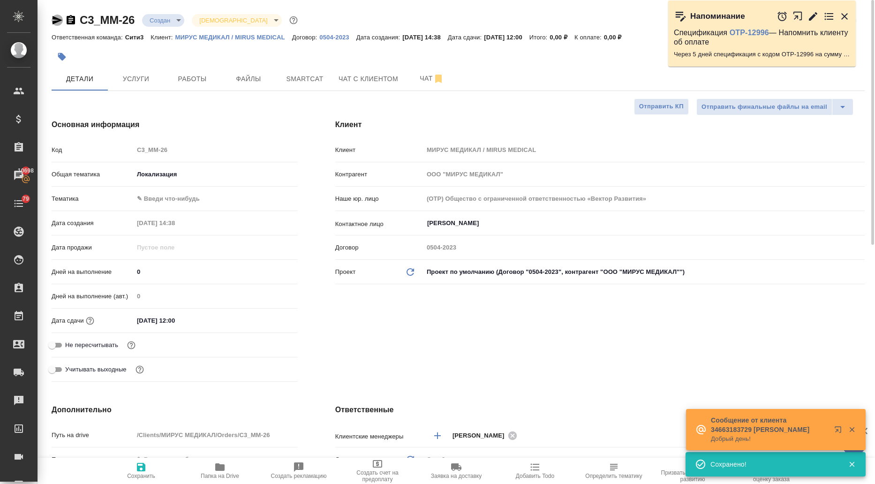
click at [57, 16] on icon "button" at bounding box center [57, 20] width 11 height 11
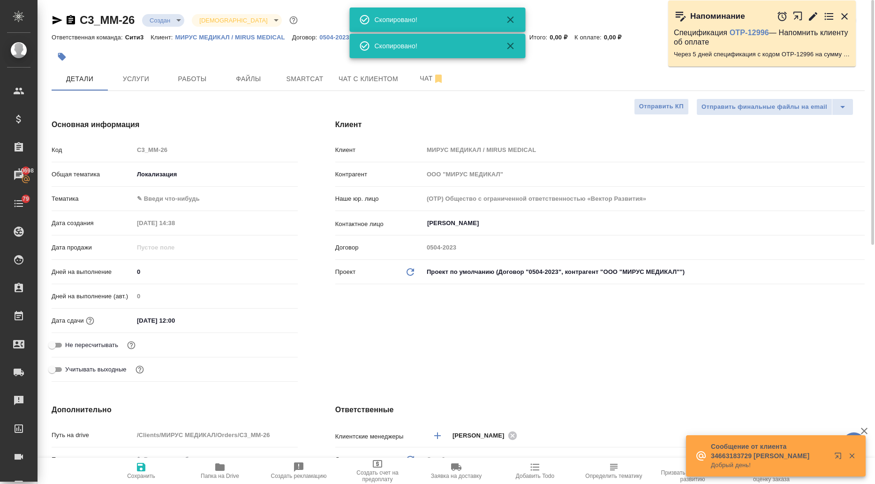
type textarea "x"
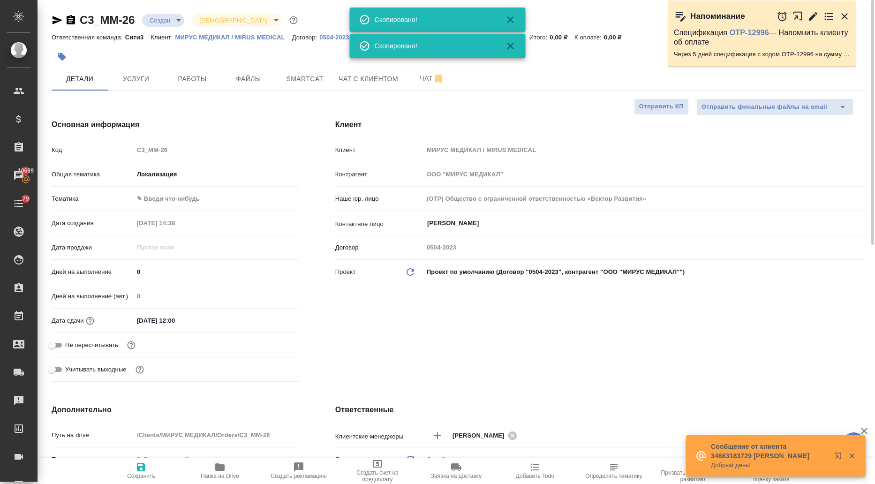
type textarea "x"
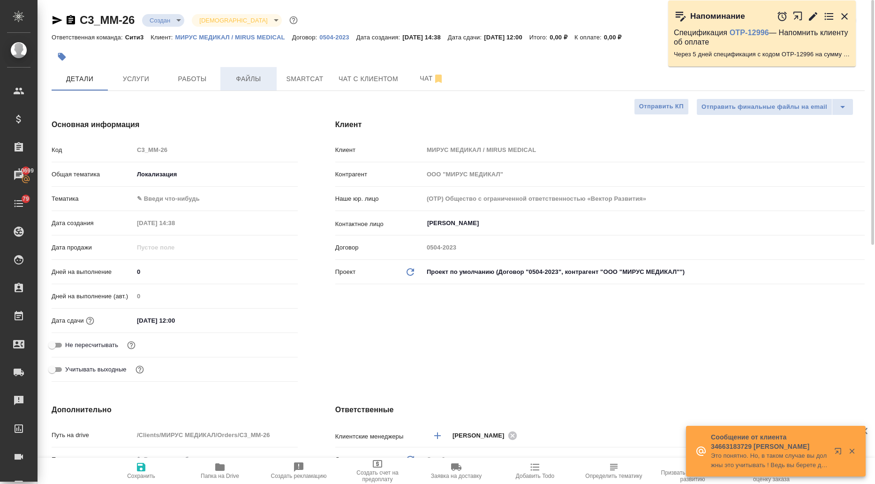
click at [253, 75] on span "Файлы" at bounding box center [248, 79] width 45 height 12
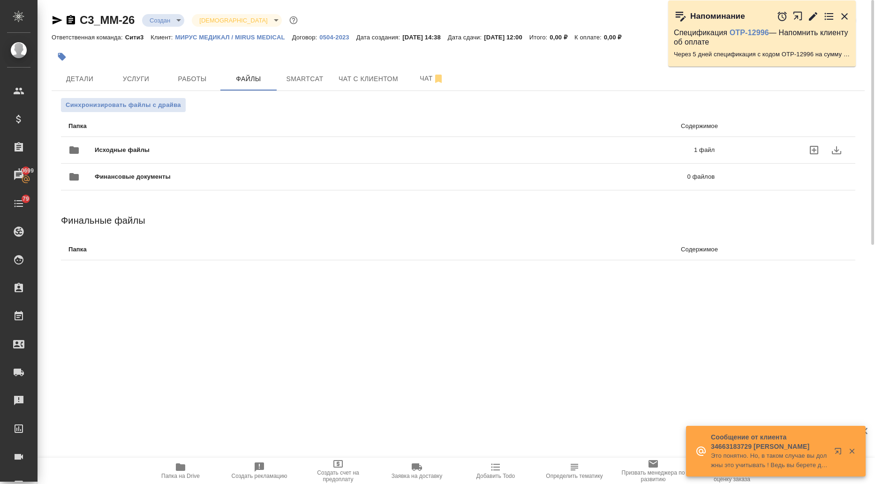
click at [170, 143] on div "Исходные файлы 1 файл" at bounding box center [391, 150] width 646 height 23
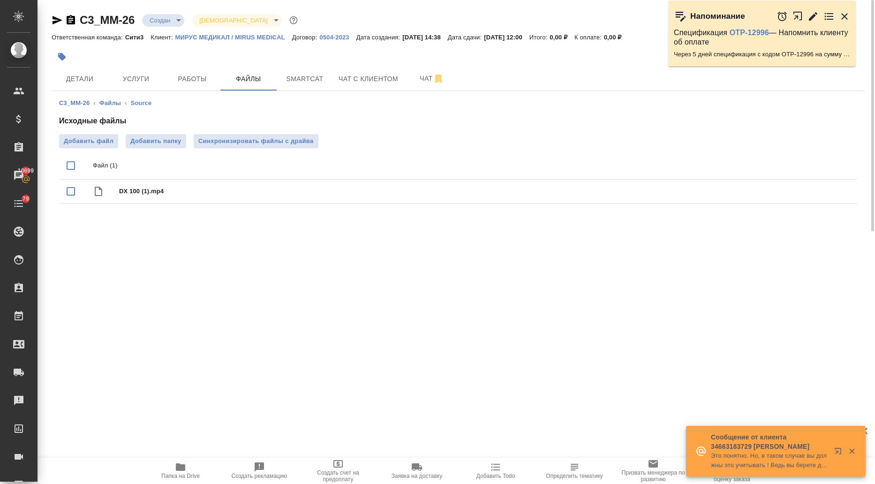
click at [180, 471] on icon "button" at bounding box center [180, 467] width 9 height 8
click at [54, 18] on icon "button" at bounding box center [58, 20] width 10 height 8
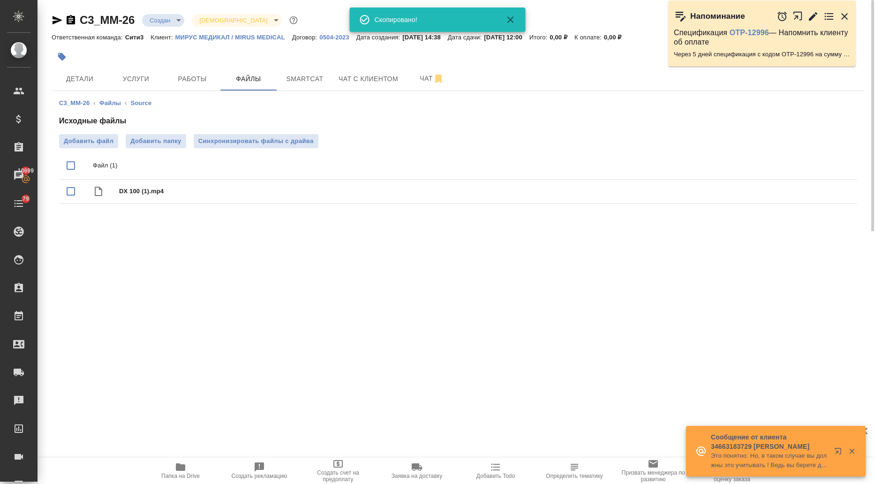
click at [54, 18] on icon "button" at bounding box center [58, 20] width 10 height 8
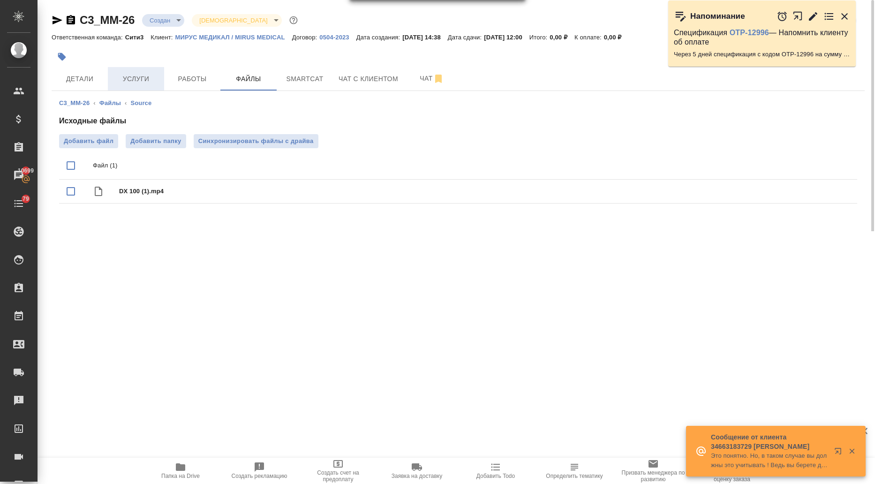
click at [123, 77] on span "Услуги" at bounding box center [135, 79] width 45 height 12
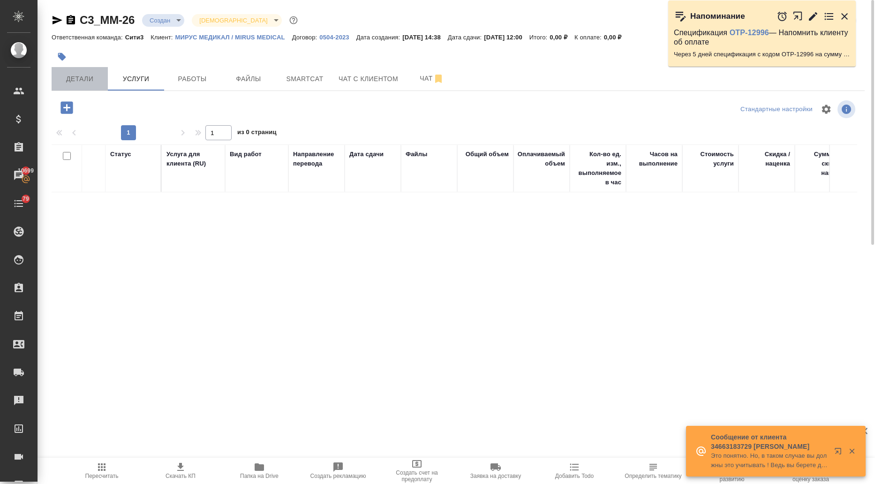
click at [81, 78] on span "Детали" at bounding box center [79, 79] width 45 height 12
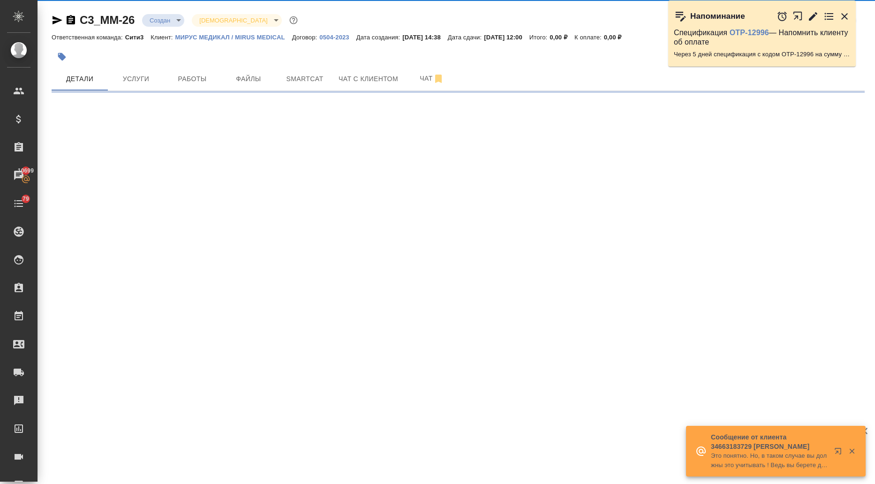
select select "RU"
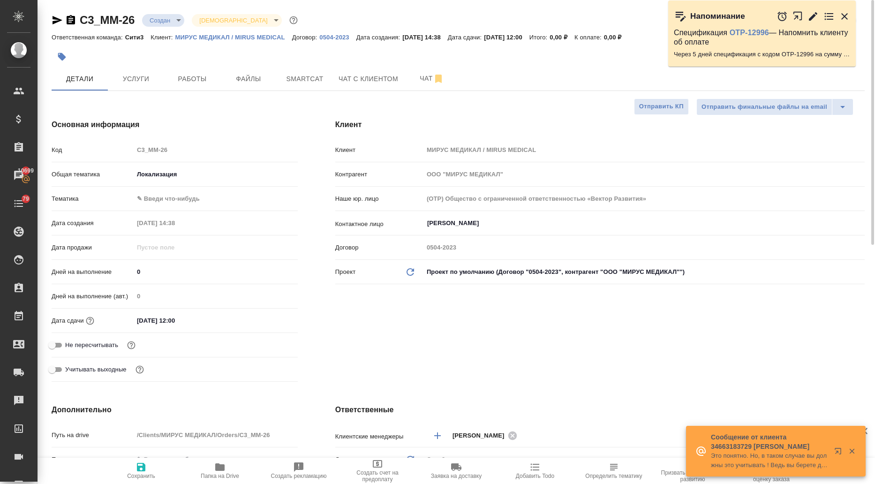
type textarea "x"
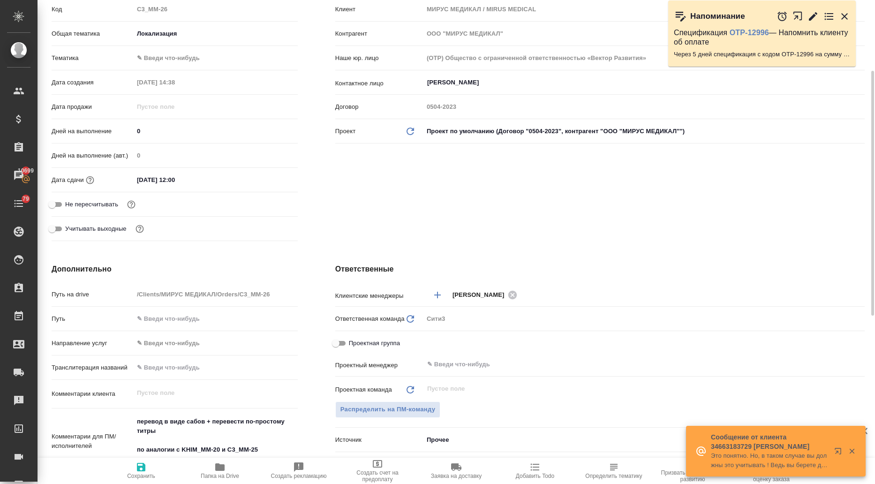
scroll to position [281, 0]
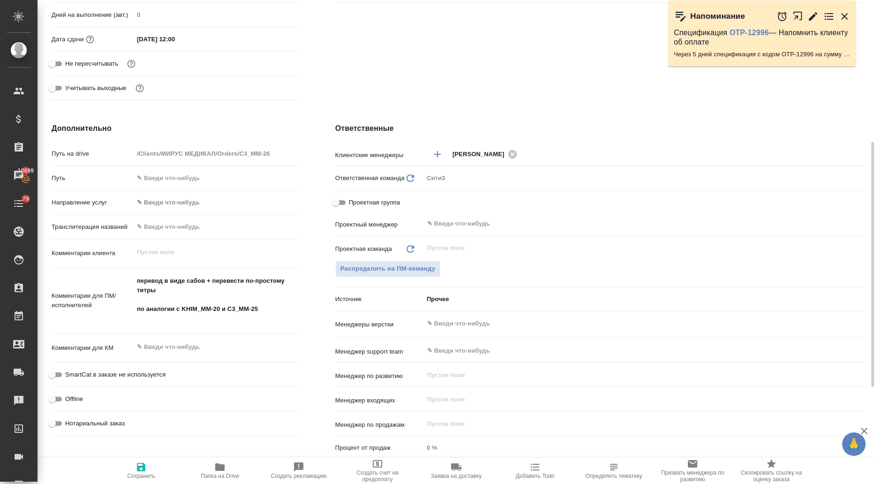
type textarea "x"
click at [164, 290] on textarea "перевод в виде сабов + перевести по-простому титры по аналогии с KHIM_MM-20 и C…" at bounding box center [216, 299] width 164 height 53
drag, startPoint x: 204, startPoint y: 280, endPoint x: 188, endPoint y: 278, distance: 16.6
click at [188, 278] on textarea "перевод в виде сабов + перевести по-простому титры по аналогии с KHIM_MM-20 и C…" at bounding box center [215, 299] width 163 height 53
type textarea "x"
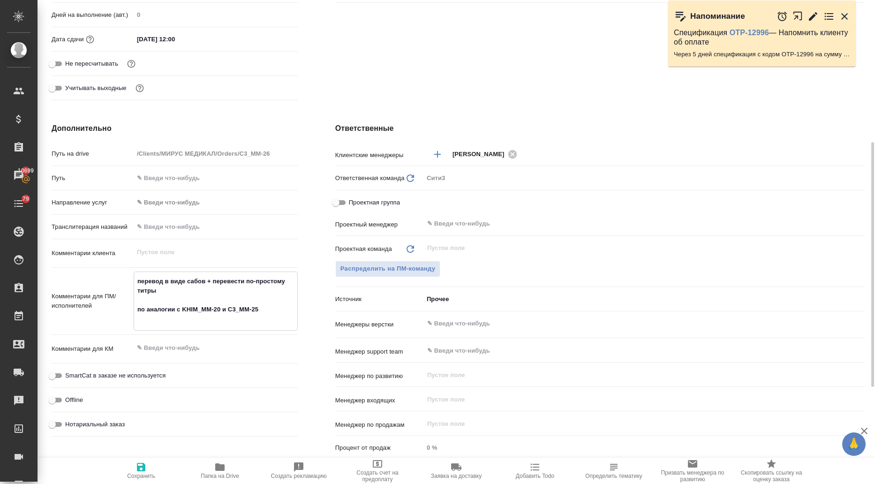
type textarea "перевод в виде с + перевести по-простому титры по аналогии с KHIM_MM-20 и C3_MM…"
type textarea "x"
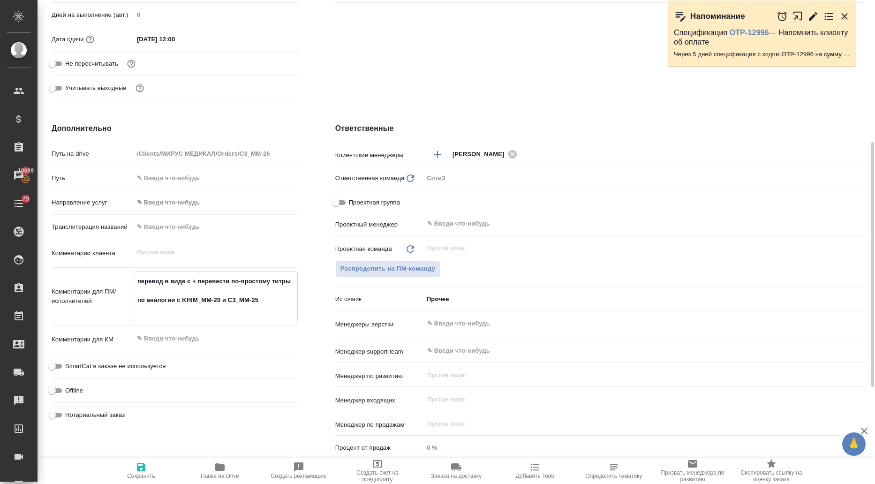
type textarea "перевод в виде су + перевести по-простому титры по аналогии с KHIM_MM-20 и C3_M…"
type textarea "x"
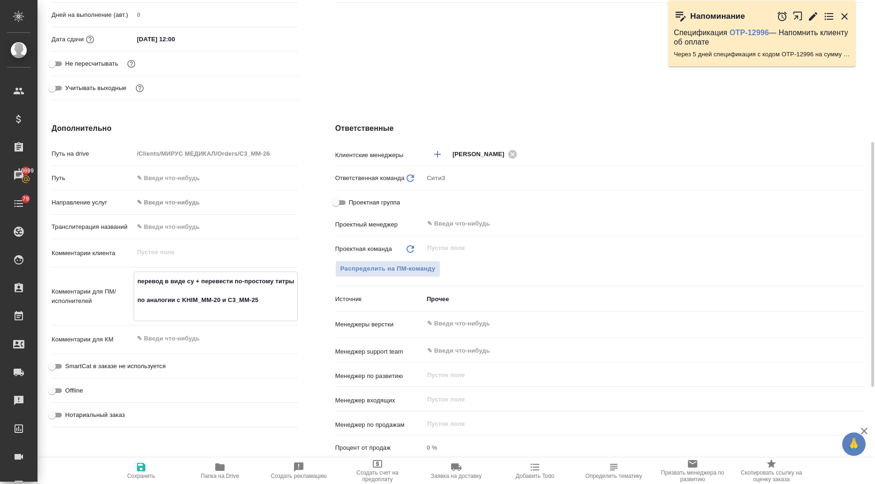
type textarea "перевод в виде суб + перевести по-простому титры по аналогии с KHIM_MM-20 и C3_…"
type textarea "x"
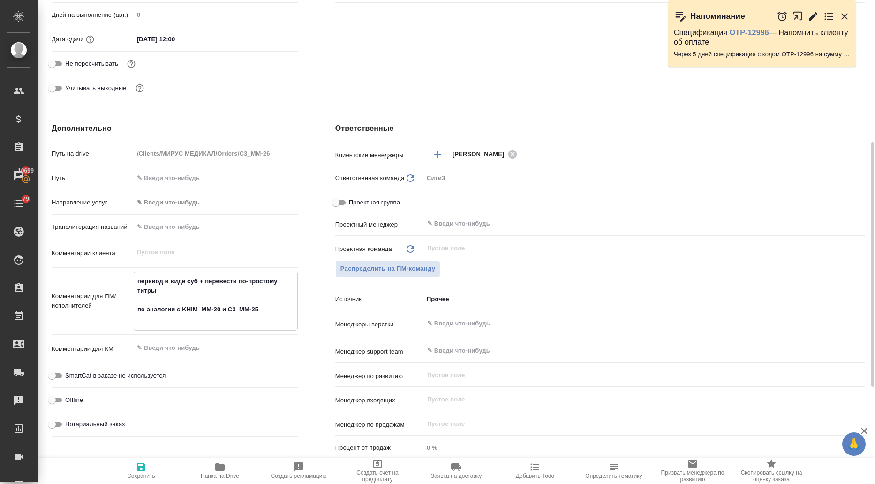
type textarea "x"
type textarea "перевод в виде субт + перевести по-простому титры по аналогии с KHIM_MM-20 и C3…"
type textarea "x"
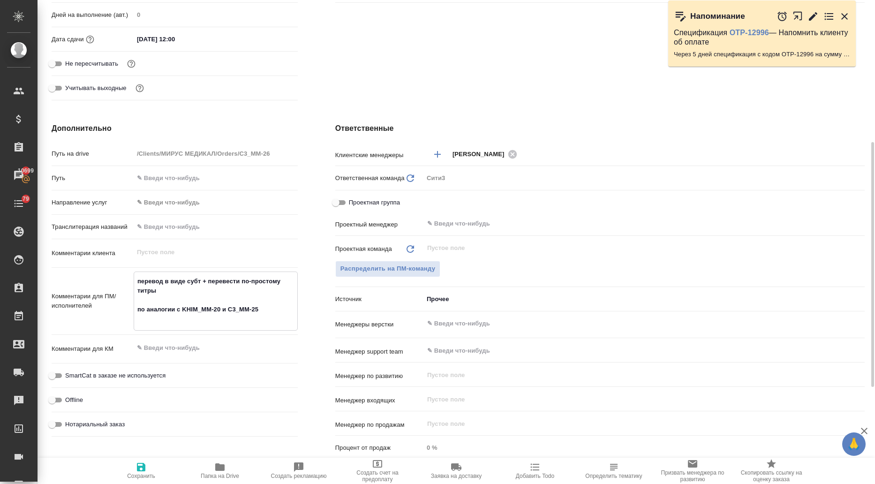
type textarea "перевод в виде субти + перевести по-простому титры по аналогии с KHIM_MM-20 и C…"
type textarea "x"
type textarea "перевод в виде субтит + перевести по-простому титры по аналогии с KHIM_MM-20 и …"
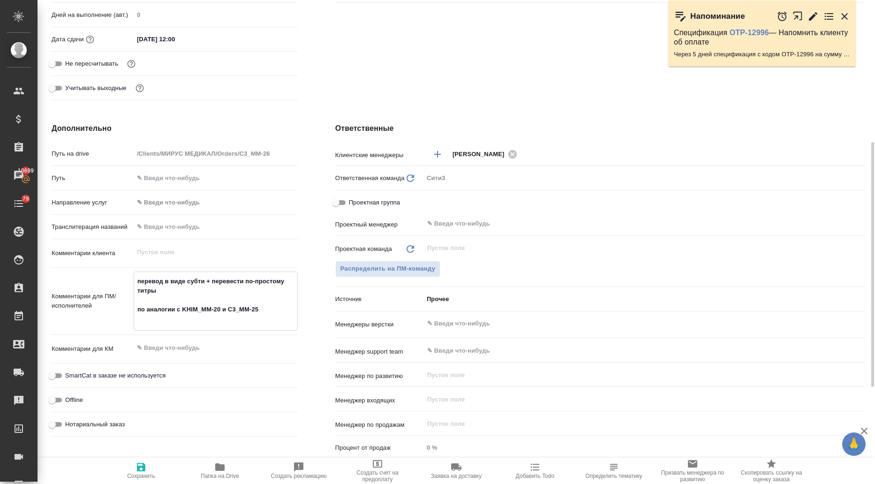
type textarea "x"
type textarea "перевод в виде субтитр + перевести по-простому титры по аналогии с KHIM_MM-20 и…"
type textarea "x"
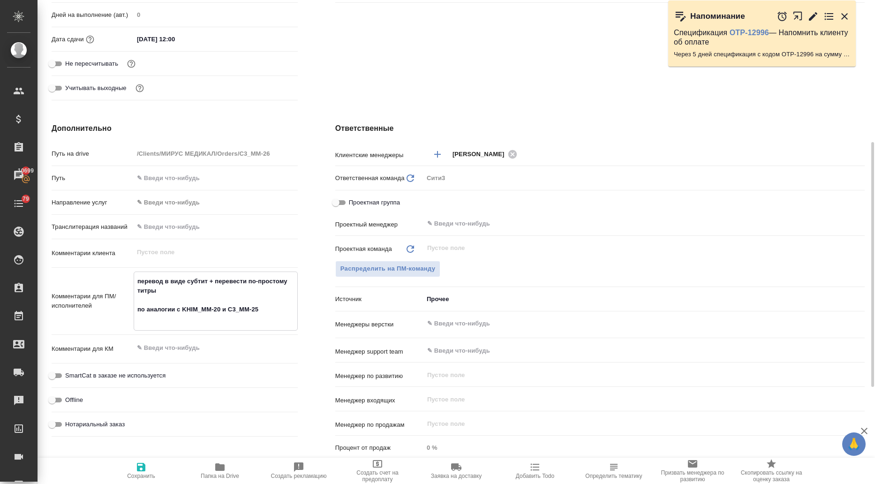
type textarea "x"
type textarea "перевод в виде субтитро + перевести по-простому титры по аналогии с KHIM_MM-20 …"
type textarea "x"
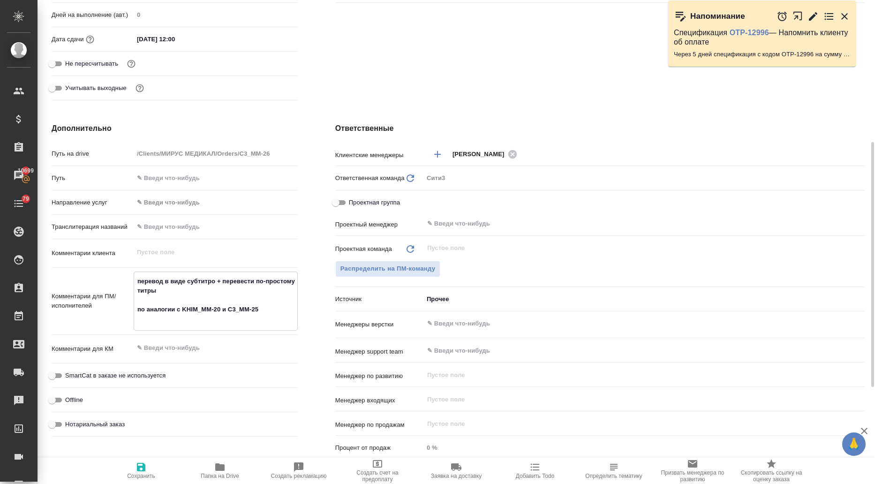
type textarea "x"
type textarea "перевод в виде субтитров + перевести по-простому титры по аналогии с KHIM_MM-20…"
type textarea "x"
click at [192, 288] on textarea "перевод в виде субтитров + перевести по-простому титры по аналогии с KHIM_MM-20…" at bounding box center [215, 299] width 163 height 53
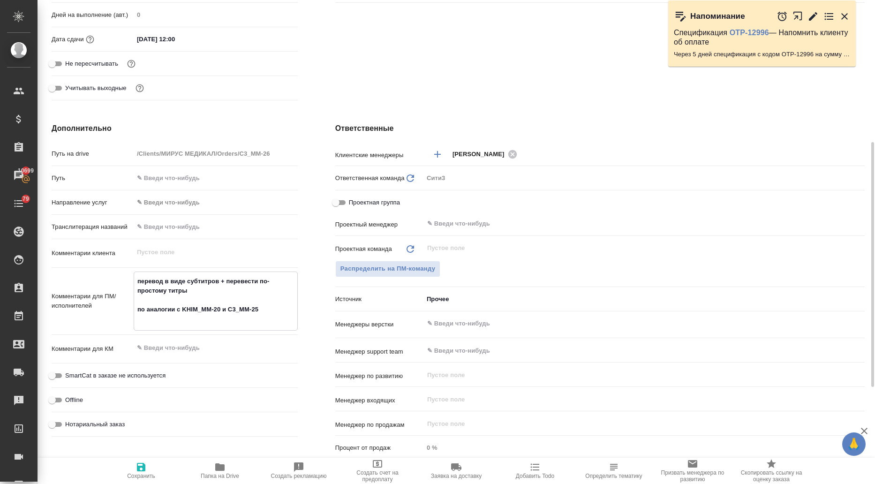
type textarea "x"
type textarea "перевод в виде субтитров + перевести по-простому титры по аналогии с KHIM_MM-20…"
type textarea "x"
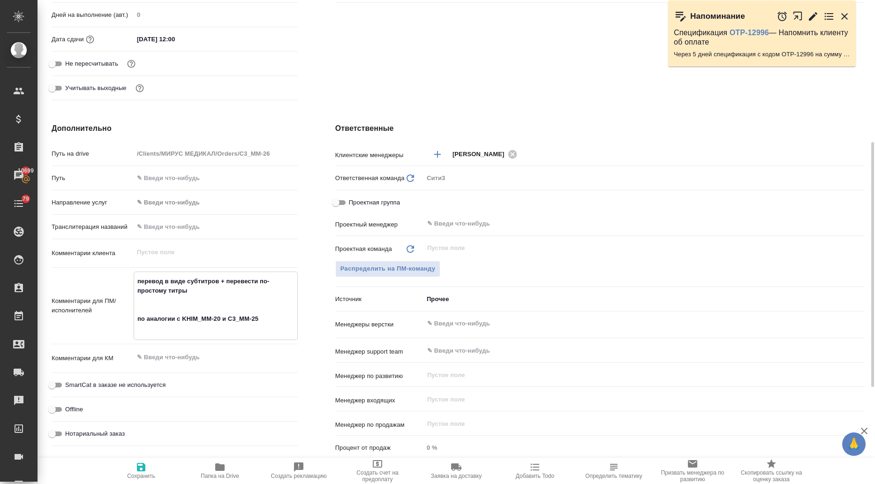
type textarea "x"
type textarea "перевод в виде субтитров + перевести по-простому титры по аналогии с KHIM_MM-20…"
type textarea "x"
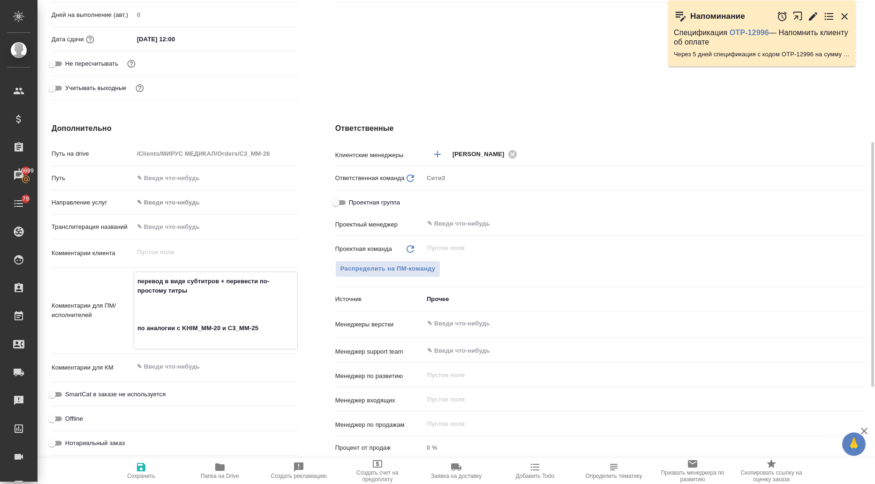
paste textarea "1) добавить как в прошлый раз заставку официальный дистрибьютор и т.д. (скрин в…"
type textarea "x"
type textarea "перевод в виде субтитров + перевести по-простому титры 1) добавить как в прошлы…"
type textarea "x"
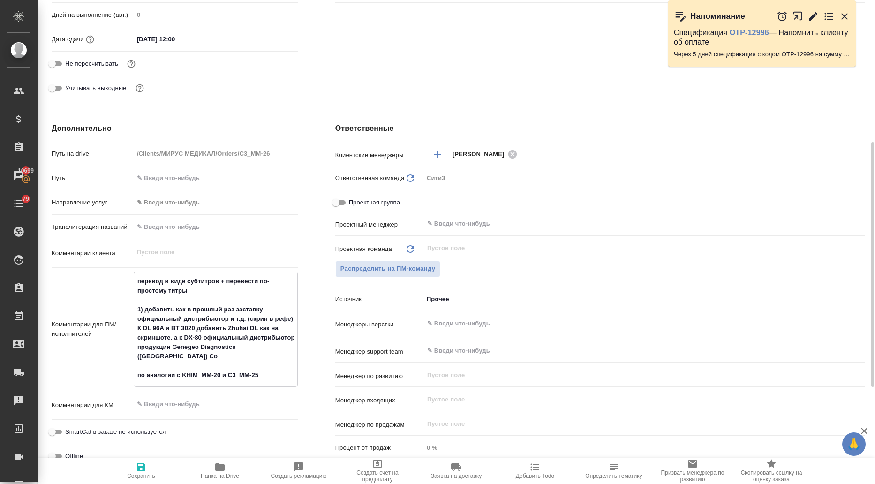
click at [275, 342] on textarea "перевод в виде субтитров + перевести по-простому титры 1) добавить как в прошлы…" at bounding box center [215, 328] width 163 height 110
drag, startPoint x: 280, startPoint y: 346, endPoint x: 129, endPoint y: 308, distance: 155.8
click at [129, 308] on div "Комментарии для ПМ/исполнителей перевод в виде субтитров + перевести по-простом…" at bounding box center [175, 328] width 246 height 115
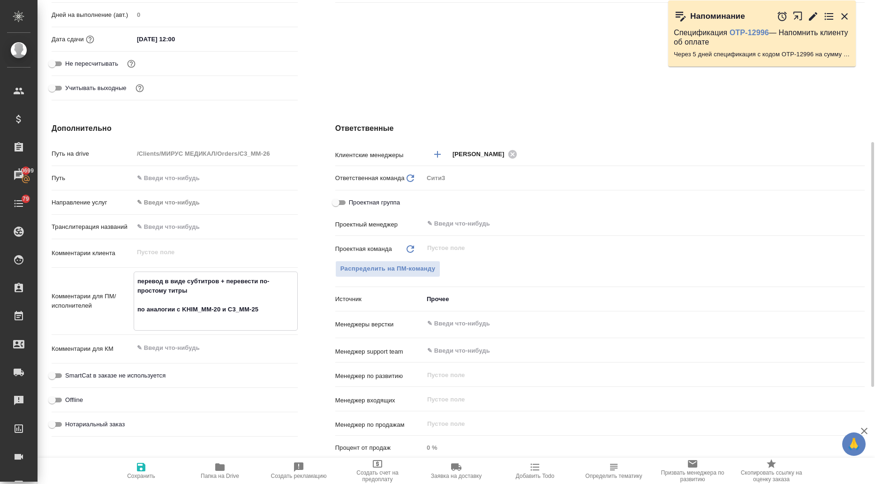
click at [139, 470] on icon "button" at bounding box center [141, 467] width 8 height 8
click at [189, 288] on textarea "перевод в виде субтитров + перевести по-простому титры по аналогии с KHIM_MM-20…" at bounding box center [215, 299] width 163 height 53
click at [135, 281] on textarea "перевод в виде субтитров + перевести по-простому титры по аналогии с KHIM_MM-20…" at bounding box center [215, 299] width 163 height 53
click at [250, 287] on textarea "нужно будет сделать перевод в виде субтитров + перевести по-простому титры по а…" at bounding box center [215, 299] width 163 height 53
drag, startPoint x: 233, startPoint y: 289, endPoint x: 231, endPoint y: 284, distance: 5.7
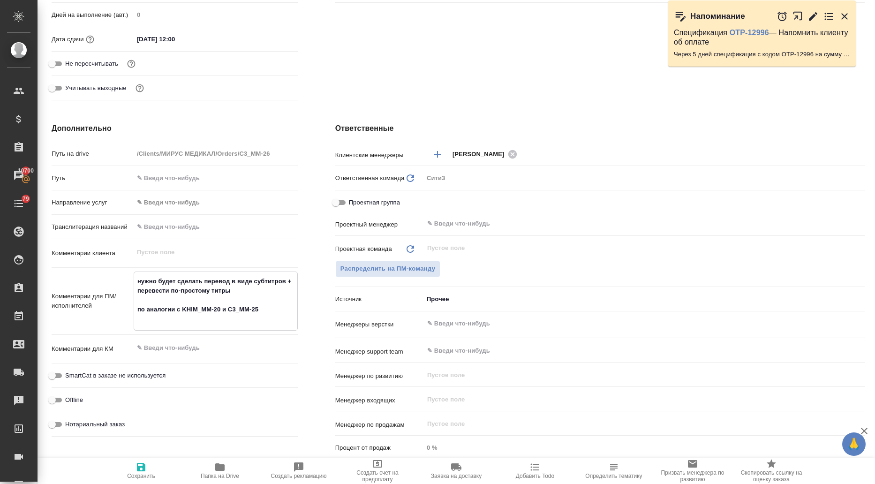
click at [231, 284] on textarea "нужно будет сделать перевод в виде субтитров + перевести по-простому титры по а…" at bounding box center [215, 299] width 163 height 53
click at [141, 466] on icon "button" at bounding box center [141, 467] width 8 height 8
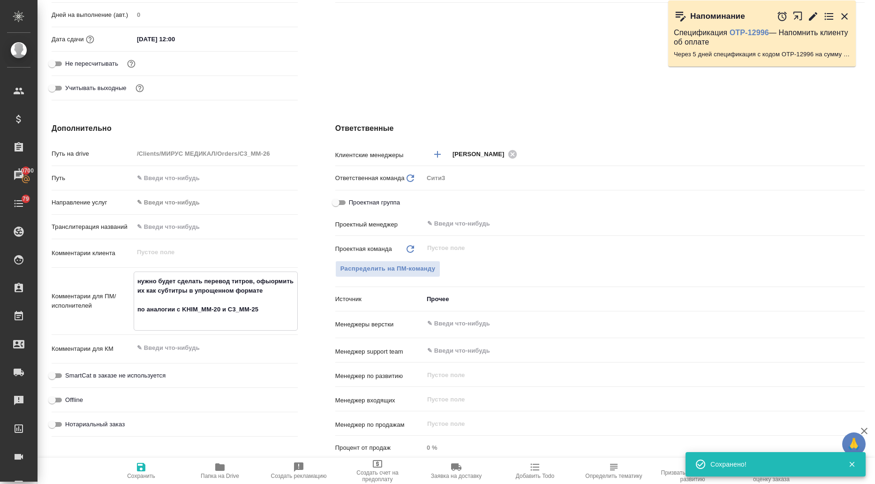
click at [265, 278] on textarea "нужно будет сделать перевод титров, офыормить их как субтитры в упрощенном форм…" at bounding box center [215, 299] width 163 height 53
click at [144, 464] on icon "button" at bounding box center [140, 466] width 11 height 11
drag, startPoint x: 270, startPoint y: 287, endPoint x: 128, endPoint y: 282, distance: 142.1
click at [128, 282] on div "Комментарии для ПМ/исполнителей нужно будет сделать перевод титров, оформить их…" at bounding box center [175, 300] width 246 height 59
click at [261, 291] on textarea "нужно будет сделать перевод титров, оформить их как субтитры в упрощенном форма…" at bounding box center [215, 299] width 163 height 53
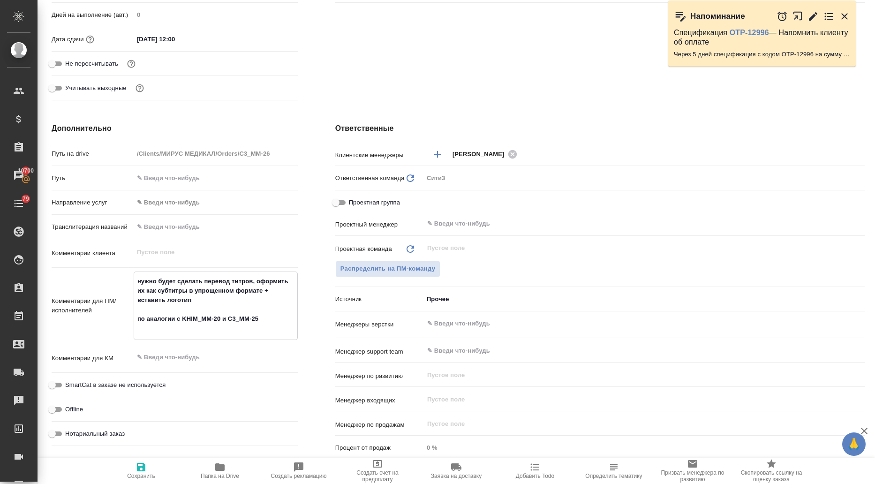
click at [140, 473] on span "Сохранить" at bounding box center [141, 476] width 28 height 7
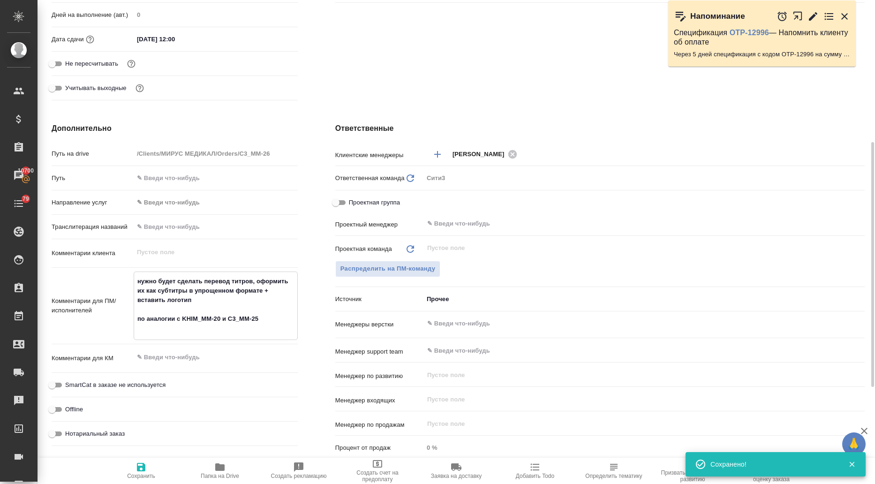
drag, startPoint x: 209, startPoint y: 299, endPoint x: 129, endPoint y: 279, distance: 82.5
click at [129, 277] on div "Комментарии для ПМ/исполнителей нужно будет сделать перевод титров, оформить их…" at bounding box center [175, 305] width 246 height 68
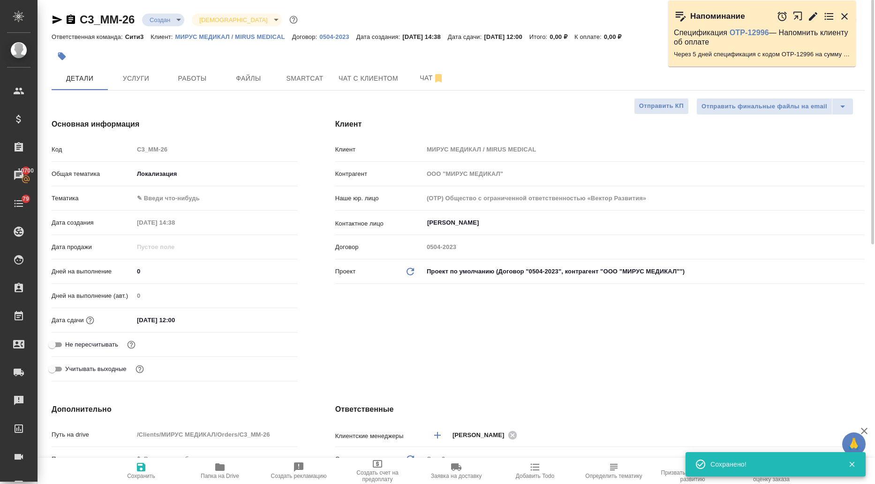
scroll to position [0, 0]
click at [133, 82] on span "Услуги" at bounding box center [135, 79] width 45 height 12
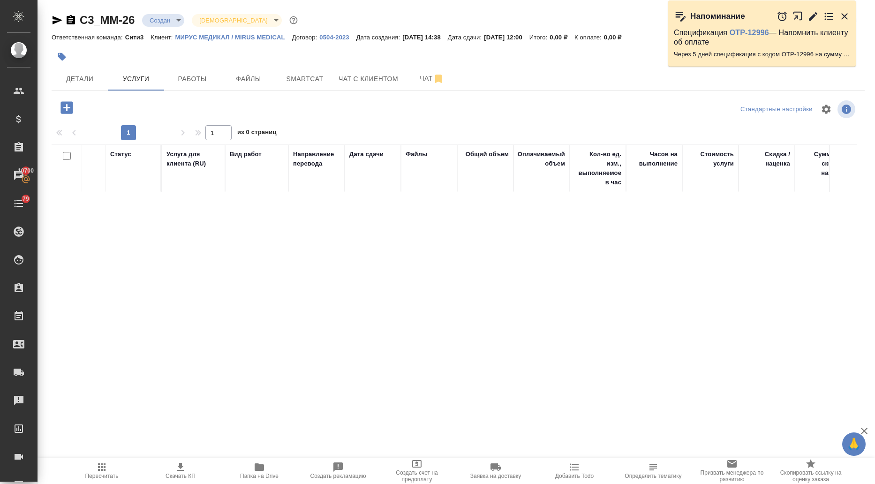
click at [63, 106] on icon "button" at bounding box center [66, 107] width 12 height 12
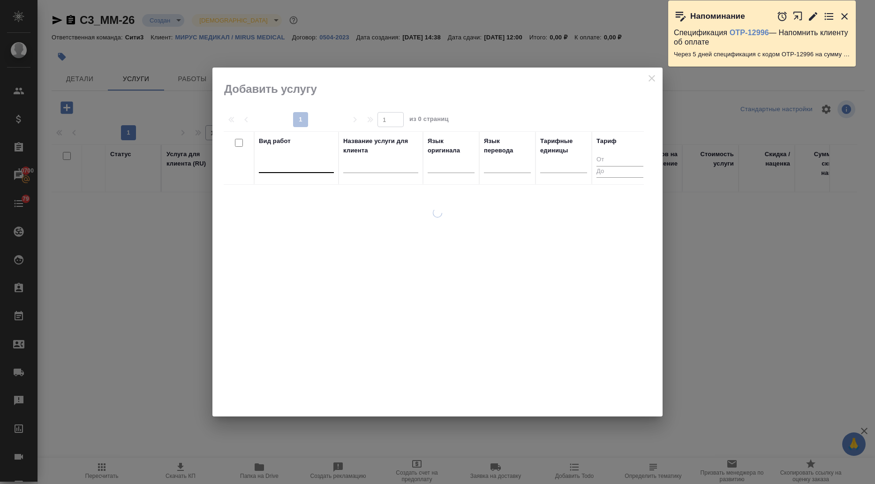
click at [305, 160] on div at bounding box center [296, 164] width 75 height 14
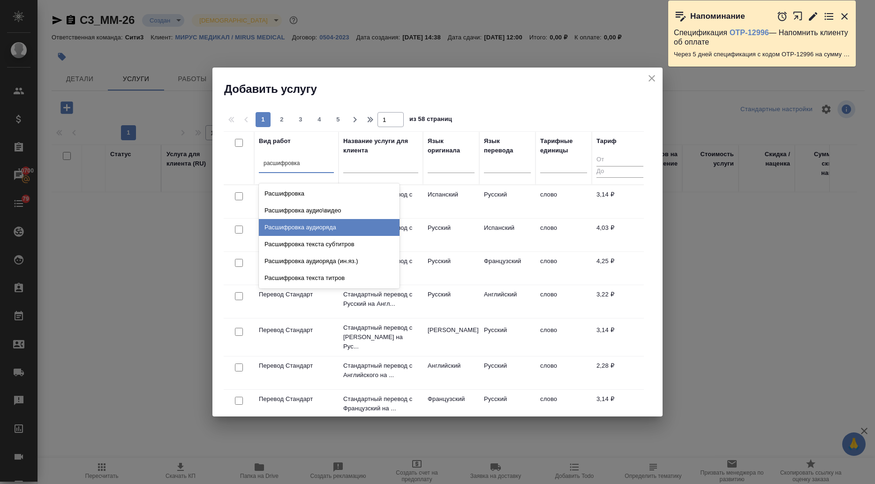
click at [321, 229] on div "Расшифровка аудиоряда" at bounding box center [329, 227] width 141 height 17
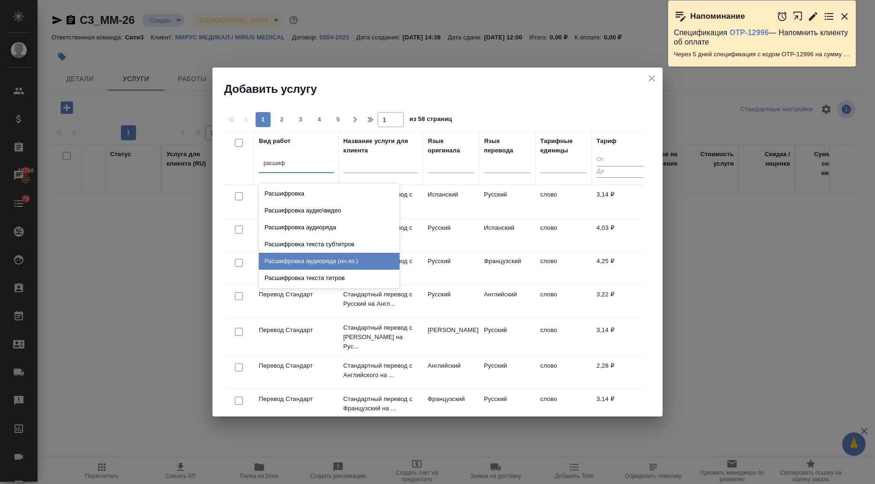
click at [323, 259] on div "Расшифровка аудиоряда (ин.яз.)" at bounding box center [329, 261] width 141 height 17
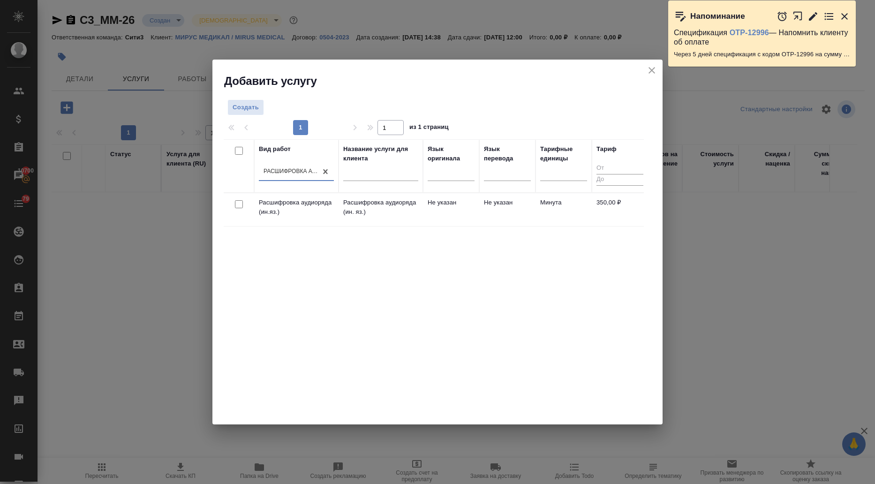
click at [238, 205] on input "checkbox" at bounding box center [239, 204] width 8 height 8
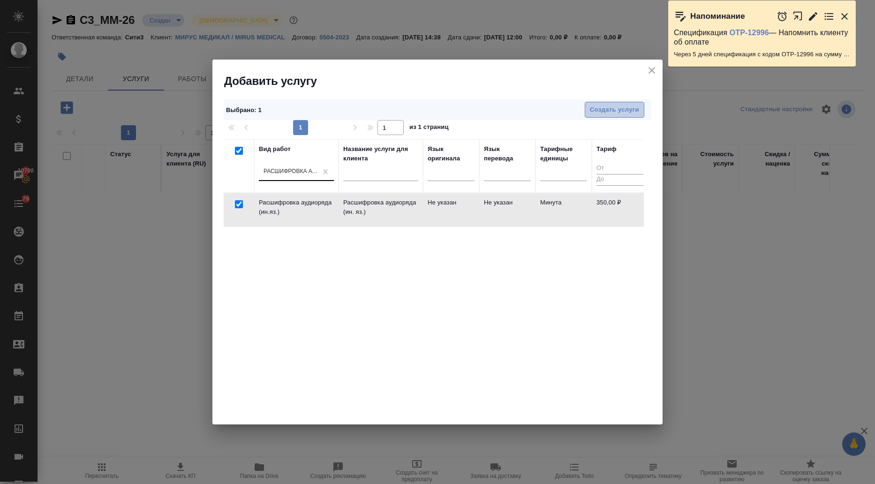
click at [602, 111] on span "Создать услуги" at bounding box center [614, 110] width 49 height 11
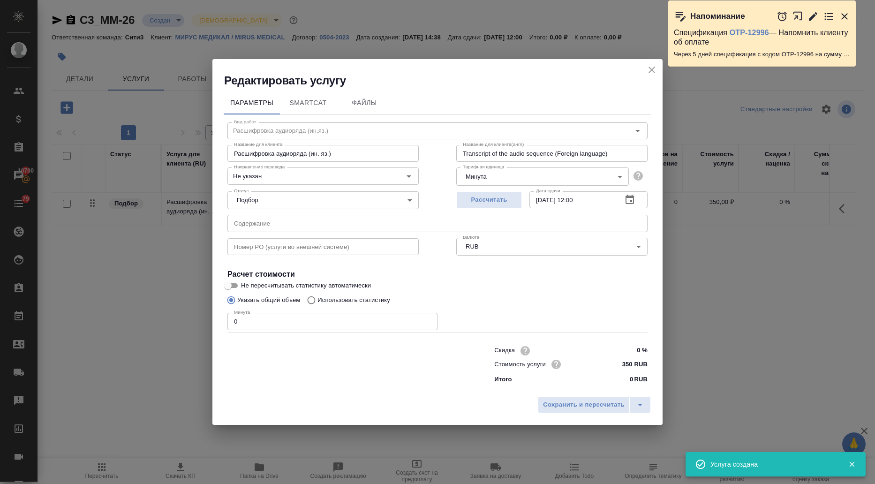
drag, startPoint x: 217, startPoint y: 321, endPoint x: 203, endPoint y: 321, distance: 14.5
click at [203, 321] on div "Редактировать услугу Параметры SmartCat Файлы Вид работ Расшифровка аудиоряда (…" at bounding box center [437, 242] width 875 height 484
click at [565, 400] on span "Сохранить и пересчитать" at bounding box center [584, 404] width 82 height 11
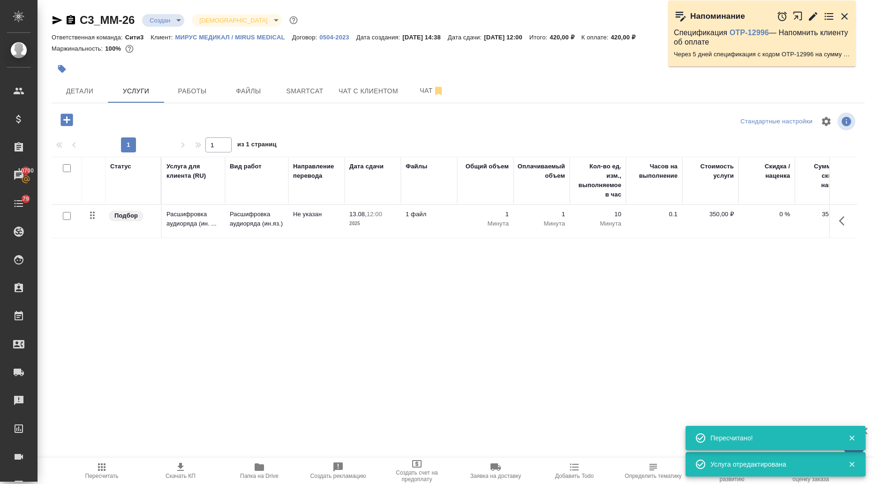
click at [66, 121] on icon "button" at bounding box center [66, 119] width 12 height 12
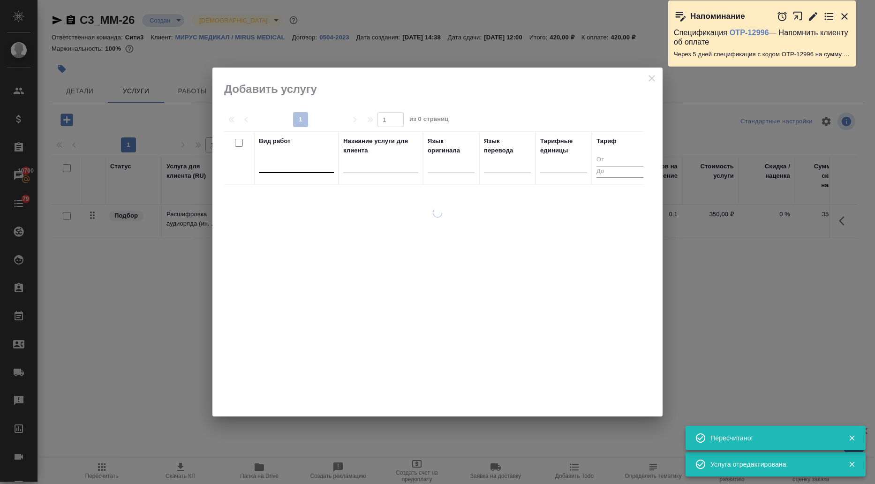
click at [293, 164] on div at bounding box center [296, 164] width 75 height 14
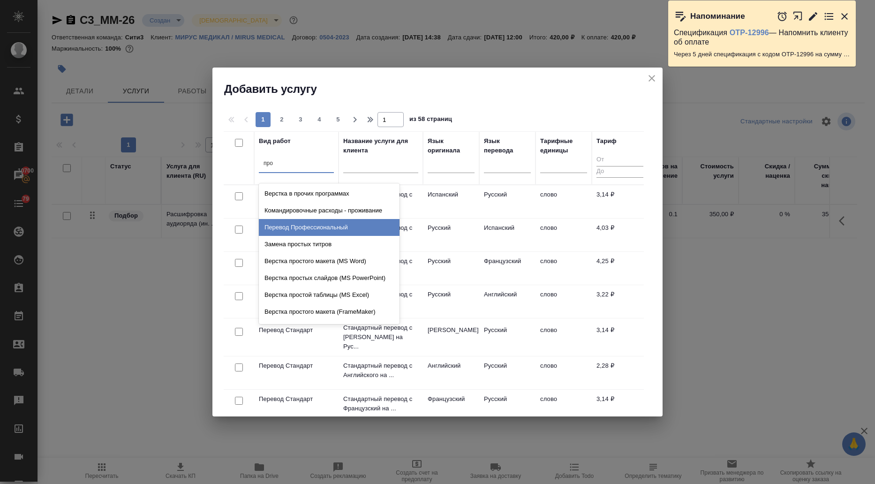
click at [297, 229] on div "Перевод Профессиональный" at bounding box center [329, 227] width 141 height 17
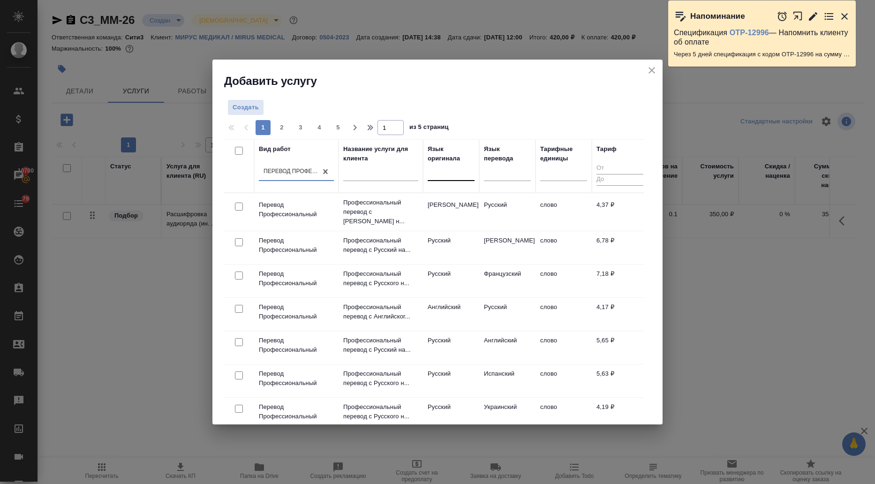
click at [439, 170] on div at bounding box center [451, 172] width 47 height 14
click at [454, 202] on div "Китайский" at bounding box center [498, 201] width 141 height 17
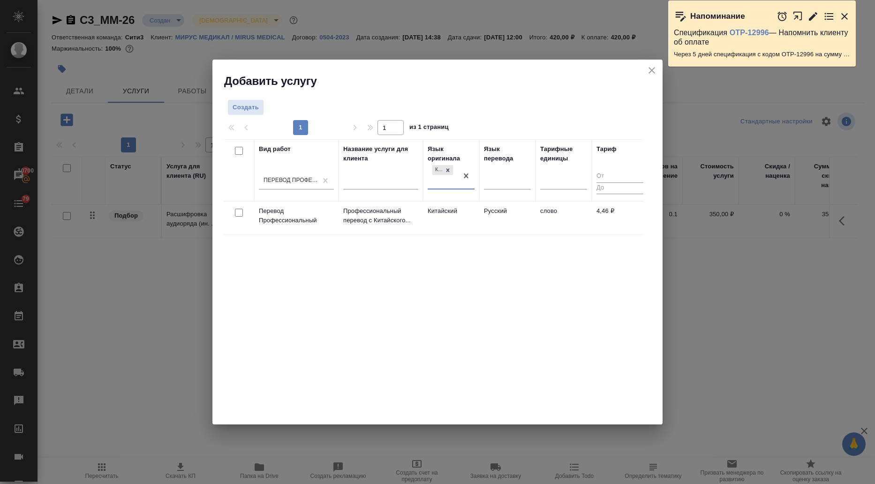
click at [238, 214] on input "checkbox" at bounding box center [239, 213] width 8 height 8
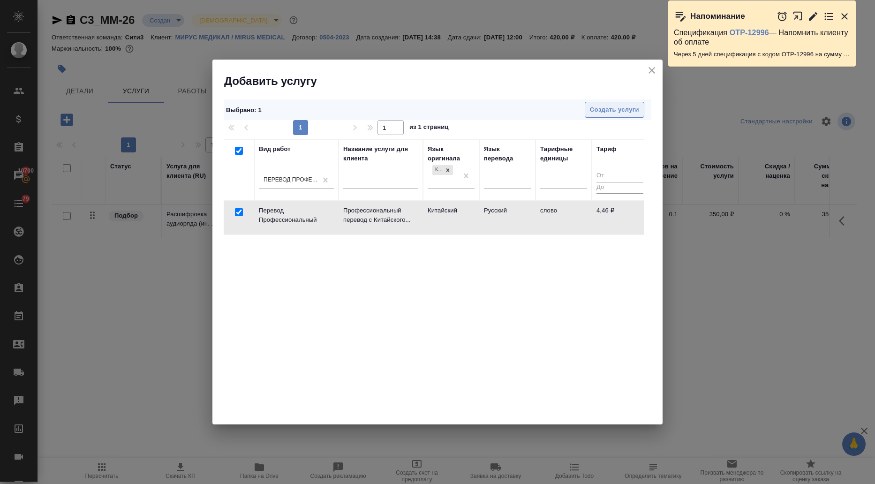
click at [621, 111] on span "Создать услуги" at bounding box center [614, 110] width 49 height 11
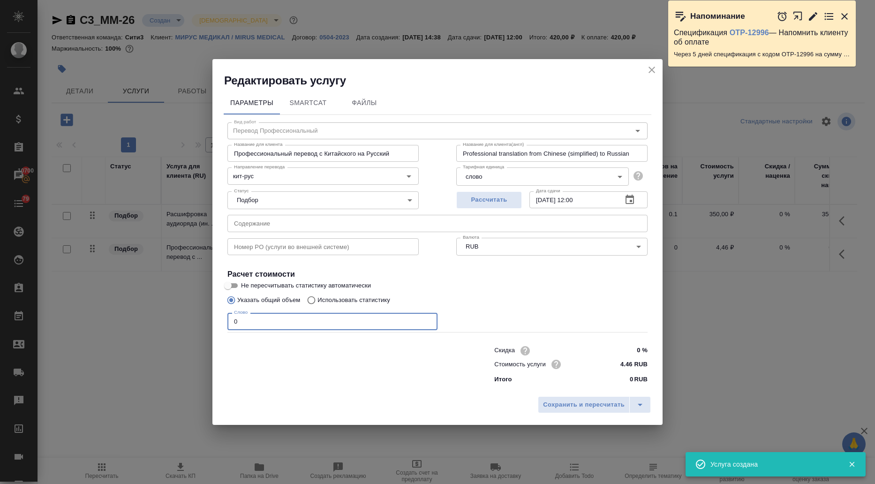
drag, startPoint x: 240, startPoint y: 321, endPoint x: 212, endPoint y: 321, distance: 28.6
click at [212, 321] on div "Редактировать услугу Параметры SmartCat Файлы Вид работ Перевод Профессиональны…" at bounding box center [437, 242] width 875 height 484
click at [558, 401] on span "Сохранить и пересчитать" at bounding box center [584, 404] width 82 height 11
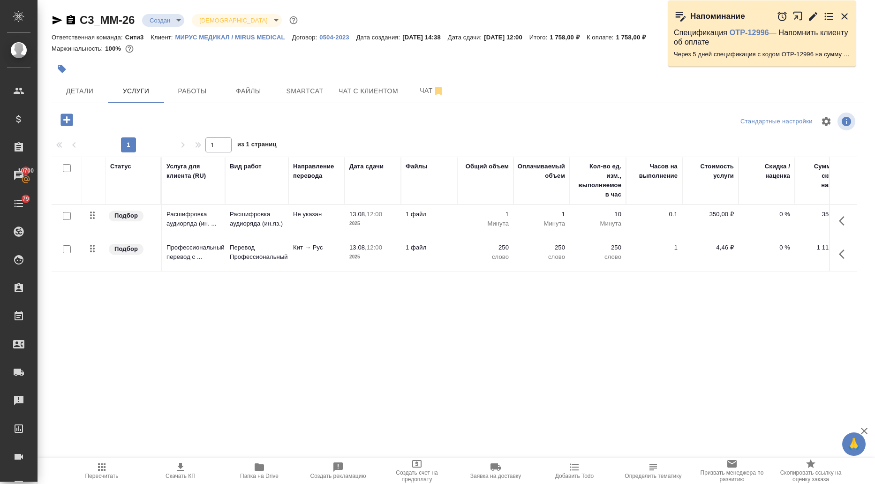
click at [52, 19] on icon "button" at bounding box center [57, 20] width 11 height 11
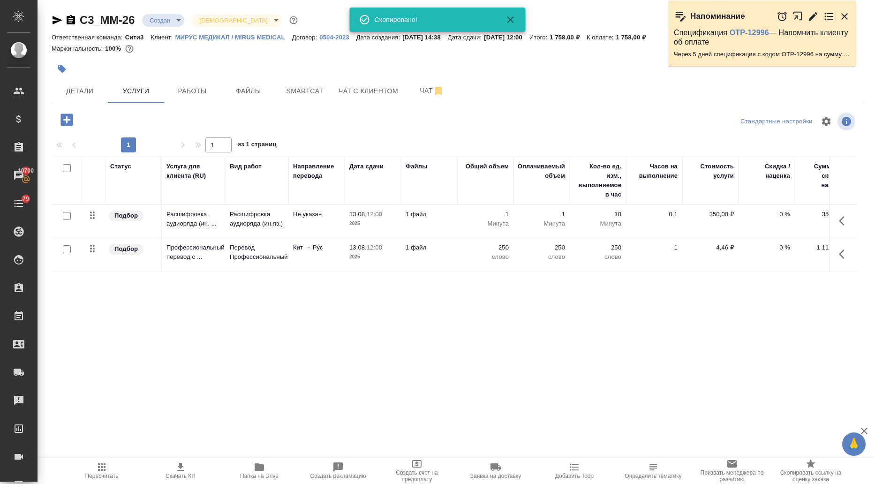
click at [52, 19] on icon "button" at bounding box center [57, 20] width 11 height 11
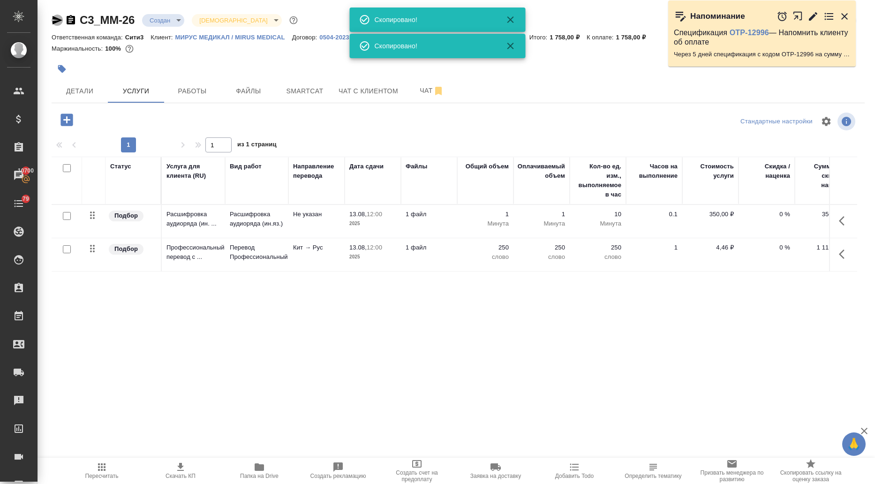
click at [52, 19] on icon "button" at bounding box center [57, 20] width 11 height 11
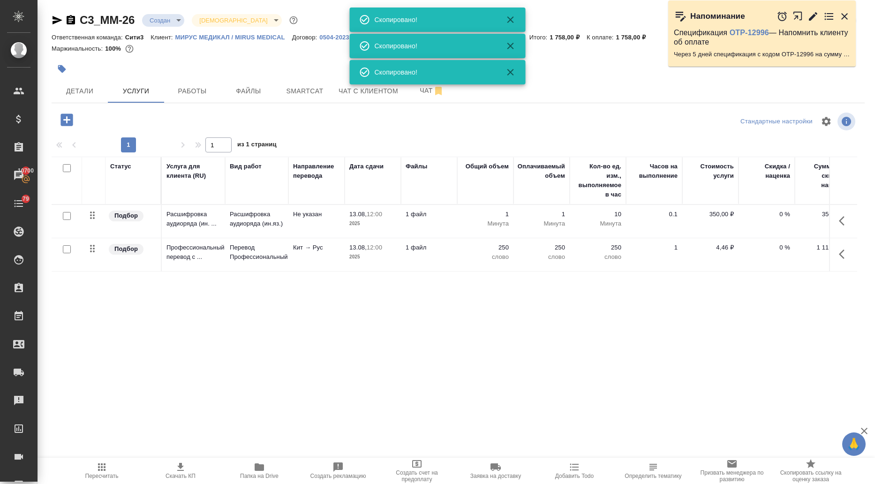
click at [52, 19] on icon "button" at bounding box center [57, 20] width 11 height 11
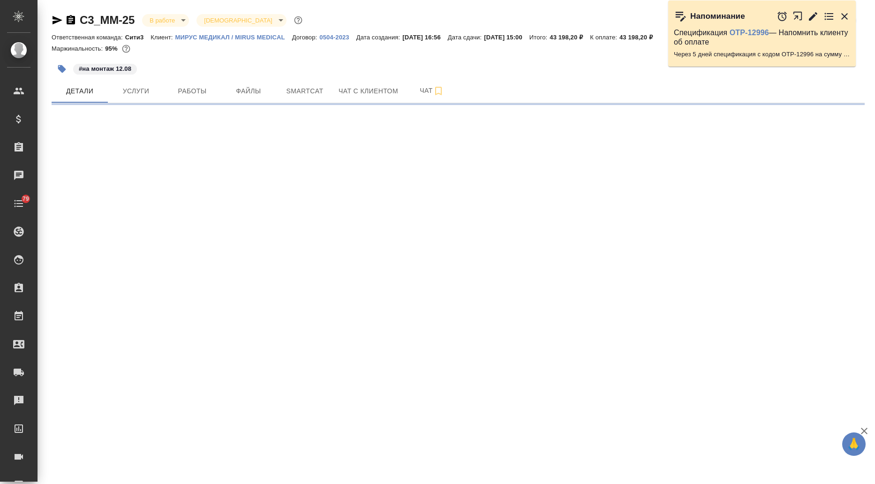
select select "RU"
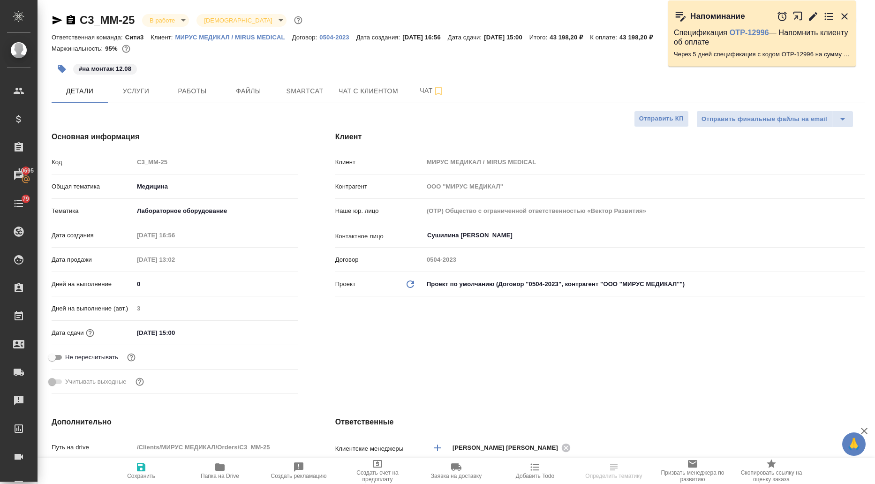
select select "RU"
type textarea "x"
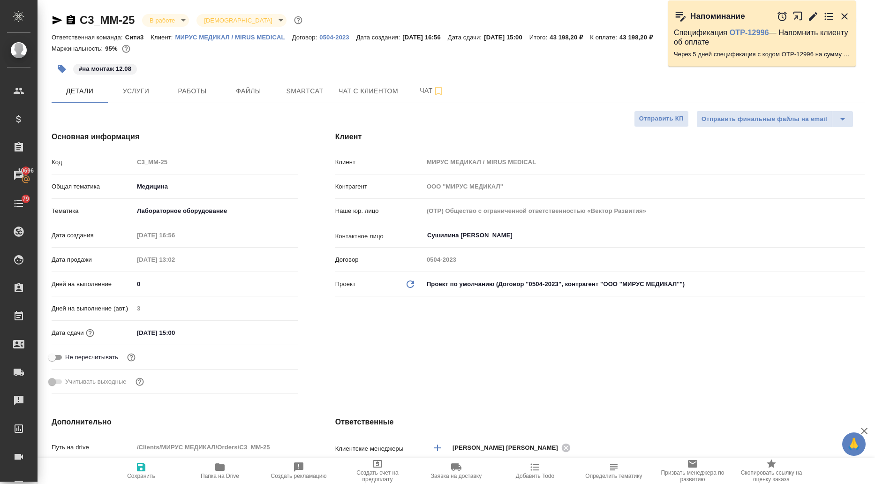
type textarea "x"
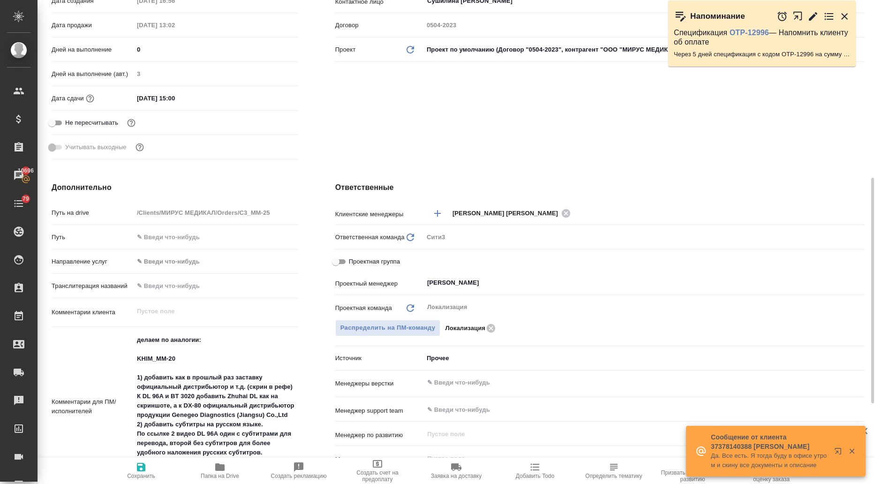
scroll to position [281, 0]
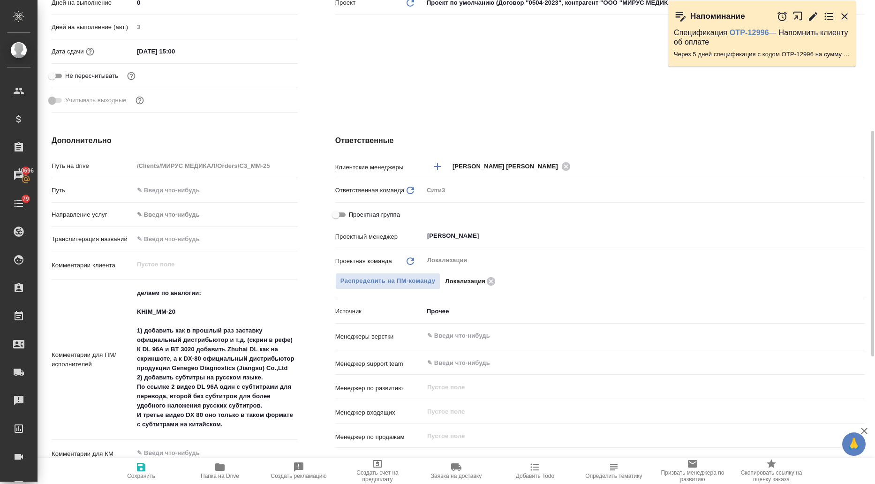
type textarea "x"
drag, startPoint x: 175, startPoint y: 312, endPoint x: 132, endPoint y: 293, distance: 47.3
click at [132, 293] on div "Комментарии для ПМ/исполнителей делаем по аналогии: KHIM_MM-20 1) добавить как …" at bounding box center [175, 360] width 246 height 153
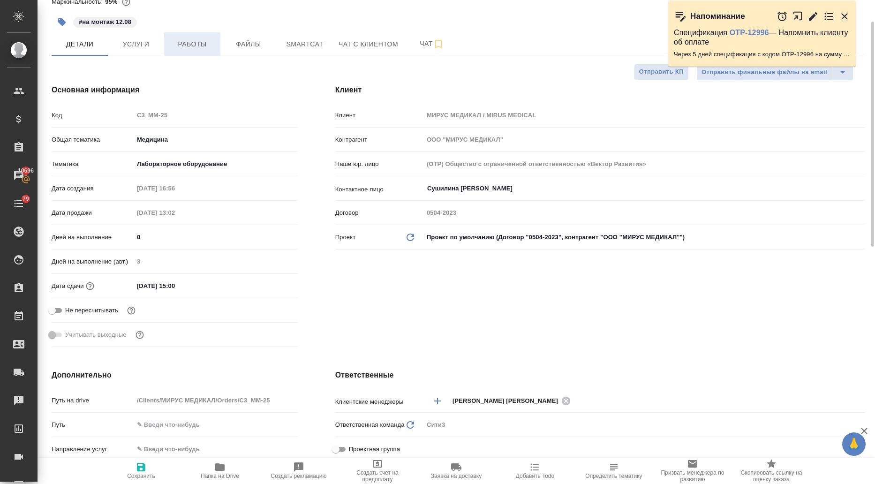
scroll to position [0, 0]
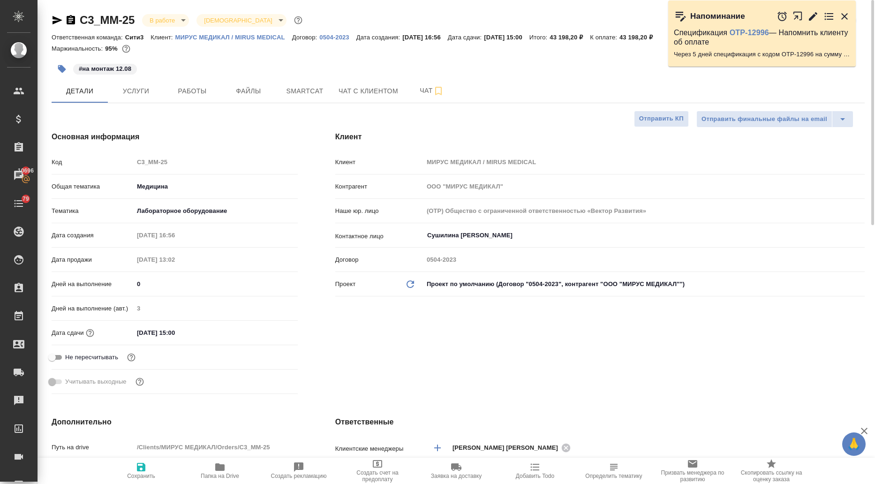
type textarea "x"
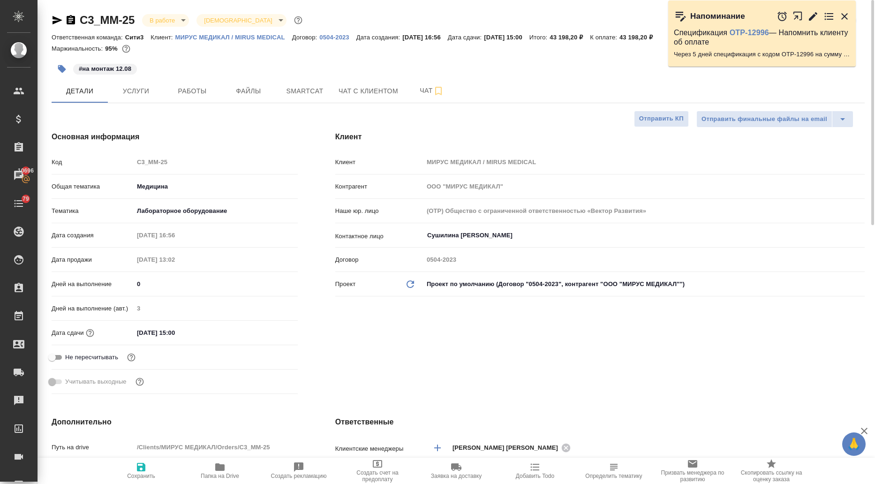
type textarea "x"
drag, startPoint x: 139, startPoint y: 17, endPoint x: 81, endPoint y: 23, distance: 57.9
click at [81, 23] on div "C3_MM-25 В работе inProgress Святая троица holyTrinity" at bounding box center [178, 20] width 253 height 15
copy link "C3_MM-25"
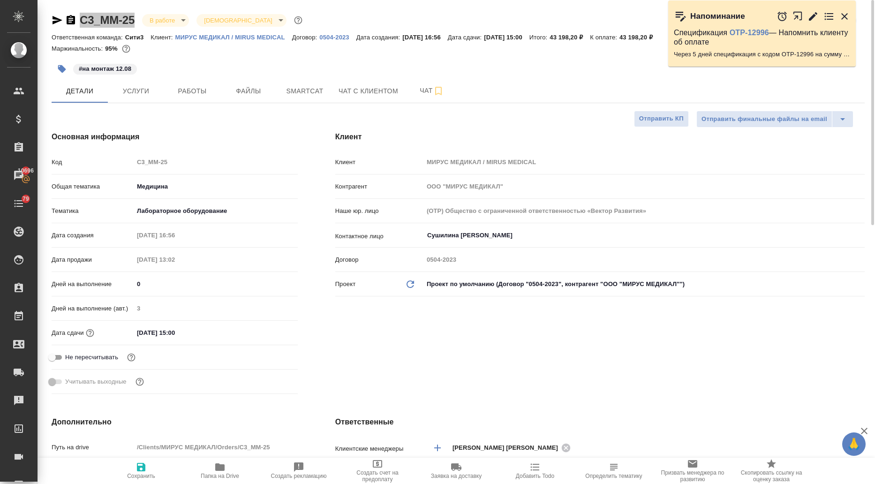
type textarea "x"
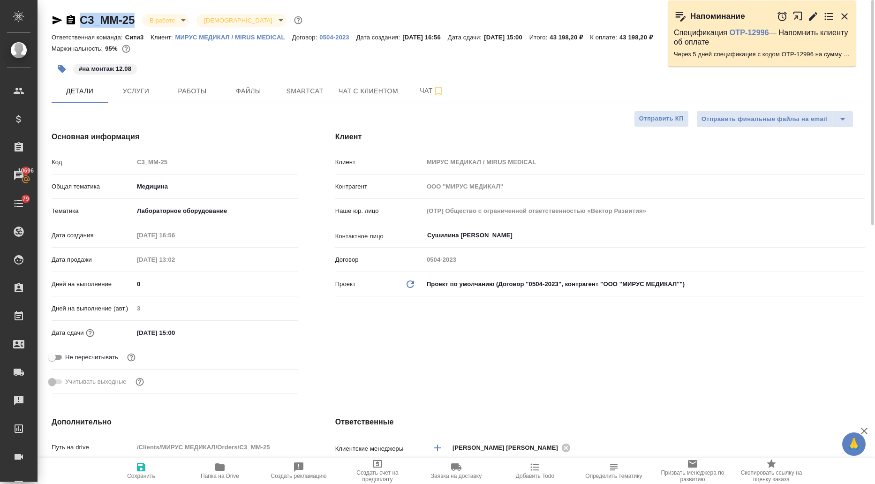
type textarea "x"
click at [134, 97] on span "Услуги" at bounding box center [135, 91] width 45 height 12
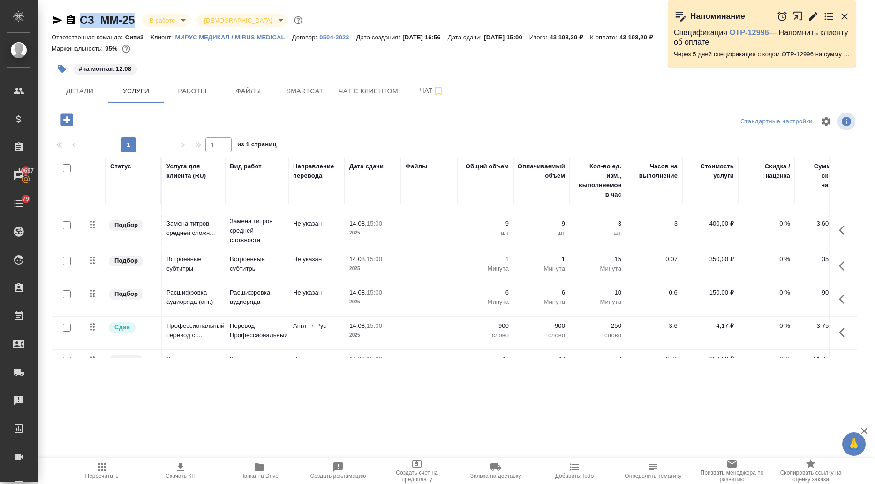
scroll to position [94, 0]
click at [264, 469] on span "Папка на Drive" at bounding box center [259, 470] width 68 height 18
click at [78, 89] on span "Детали" at bounding box center [79, 91] width 45 height 12
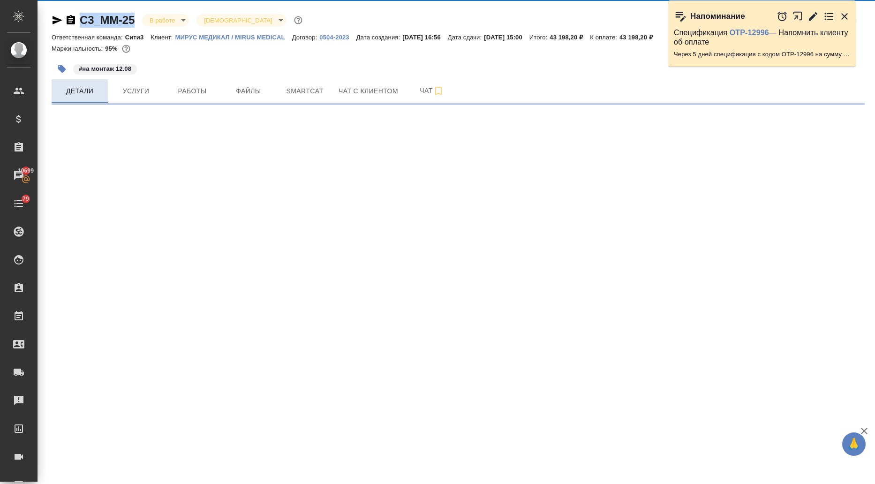
select select "RU"
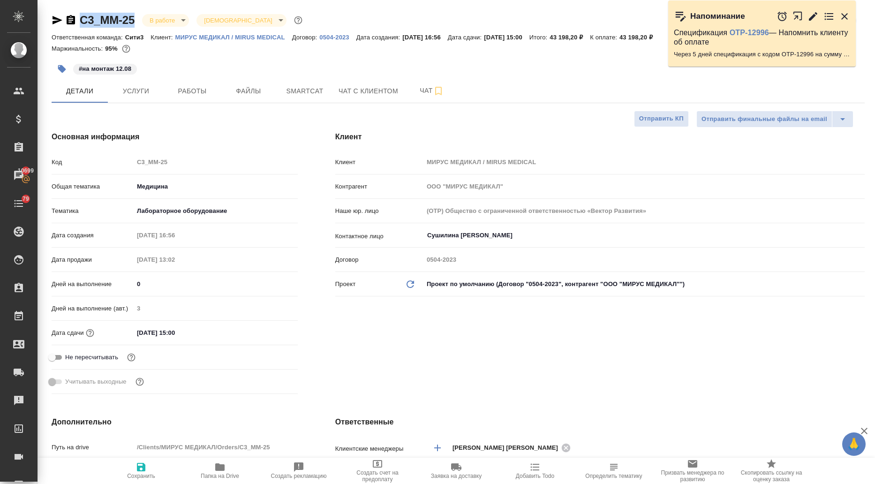
type textarea "x"
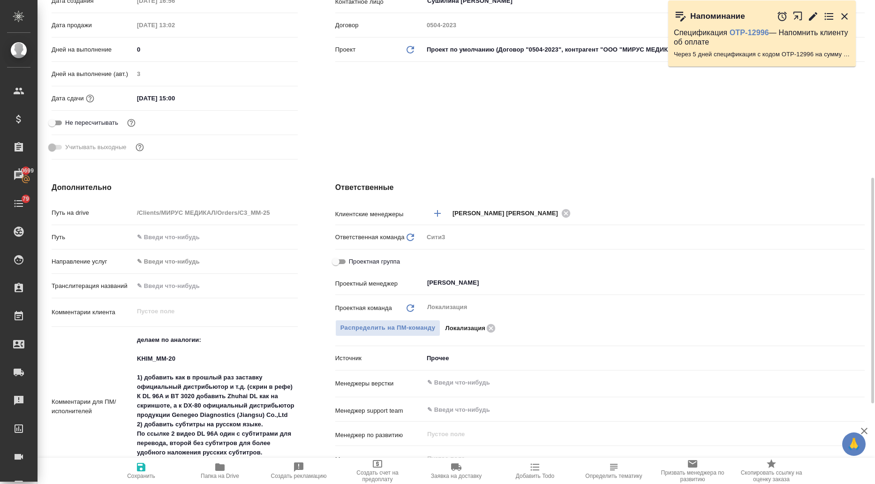
scroll to position [422, 0]
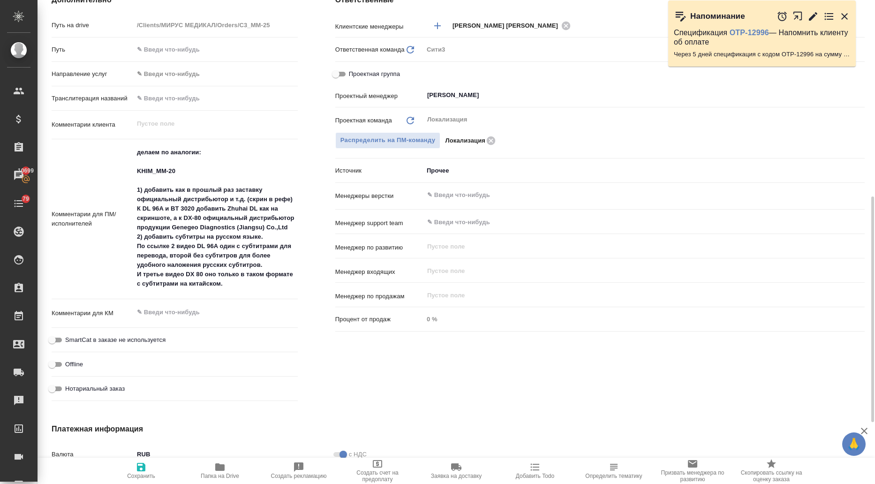
type textarea "x"
drag, startPoint x: 136, startPoint y: 193, endPoint x: 275, endPoint y: 232, distance: 144.6
click at [275, 232] on textarea "делаем по аналогии: KHIM_MM-20 1) добавить как в прошлый раз заставку официальн…" at bounding box center [215, 218] width 163 height 147
type textarea "x"
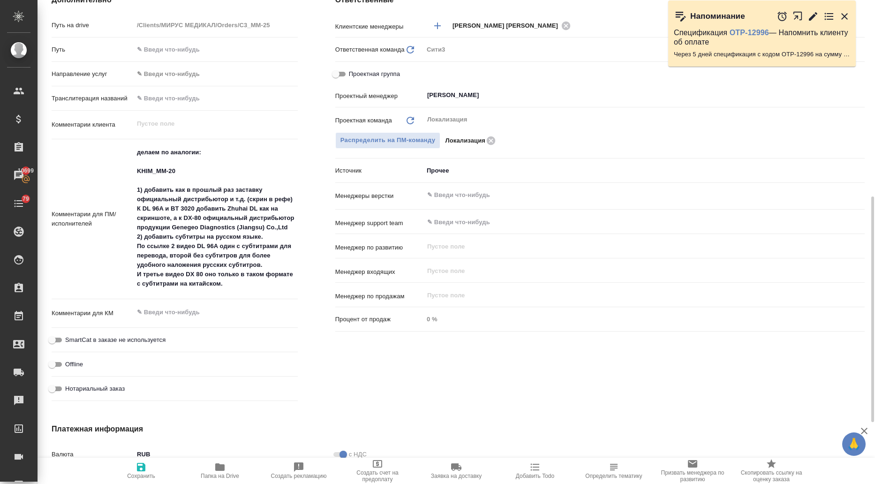
type textarea "x"
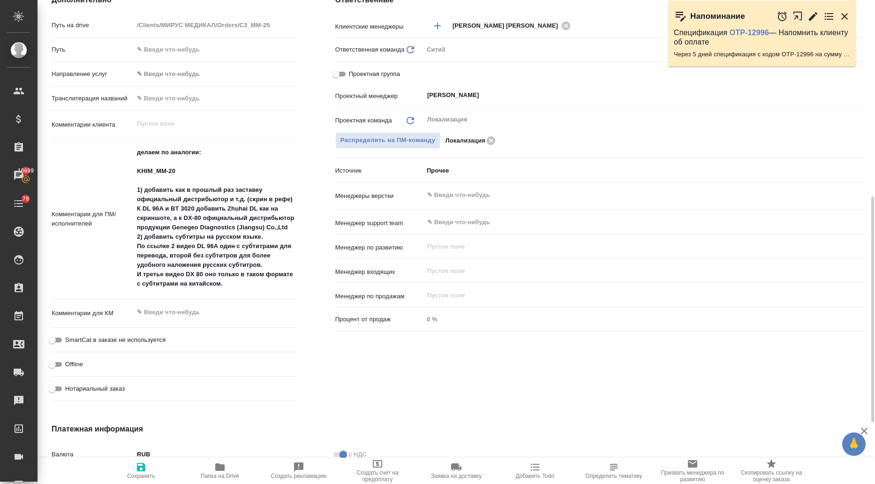
type textarea "x"
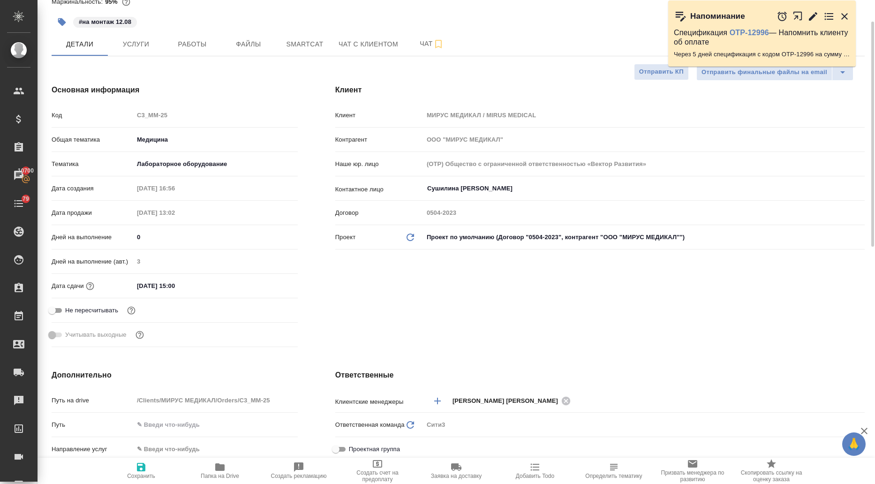
scroll to position [0, 0]
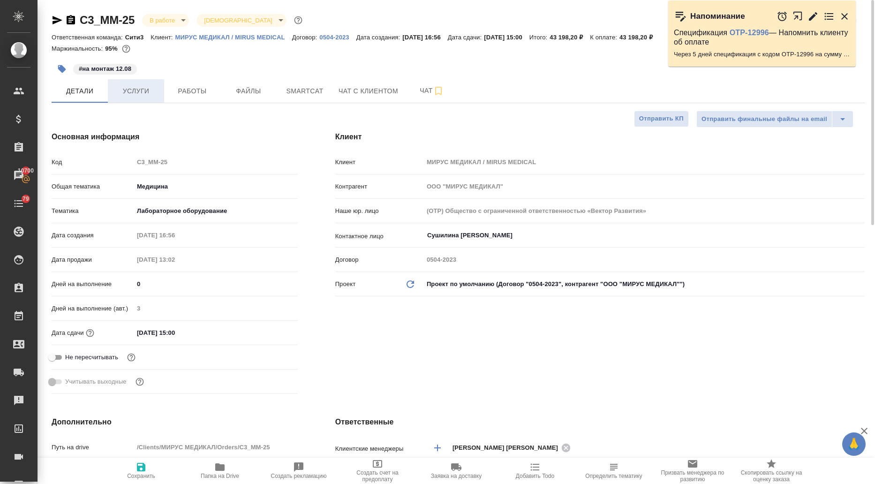
type textarea "x"
click at [139, 89] on span "Услуги" at bounding box center [135, 91] width 45 height 12
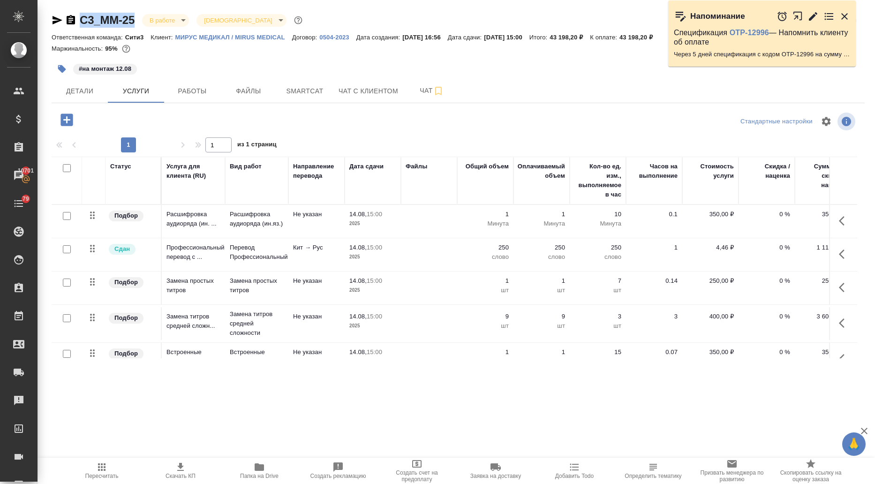
drag, startPoint x: 137, startPoint y: 18, endPoint x: 73, endPoint y: 21, distance: 64.3
click at [73, 21] on div "C3_MM-25 В работе inProgress Святая троица holyTrinity" at bounding box center [178, 20] width 253 height 15
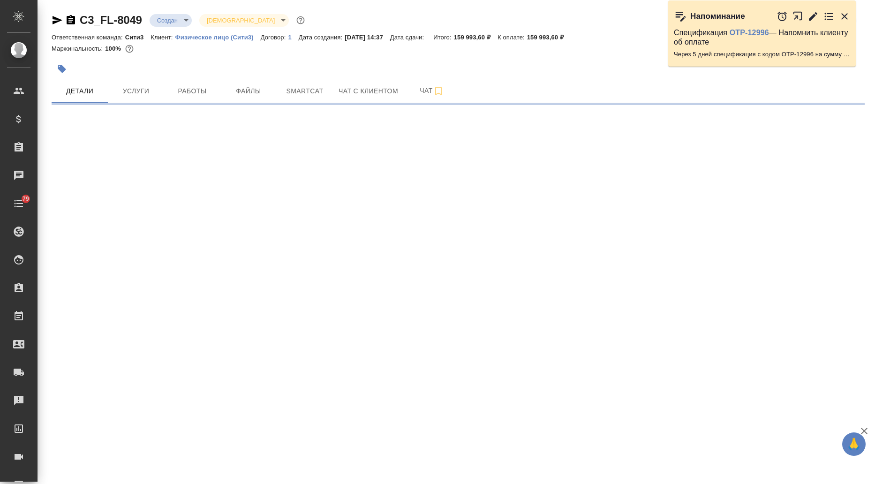
select select "RU"
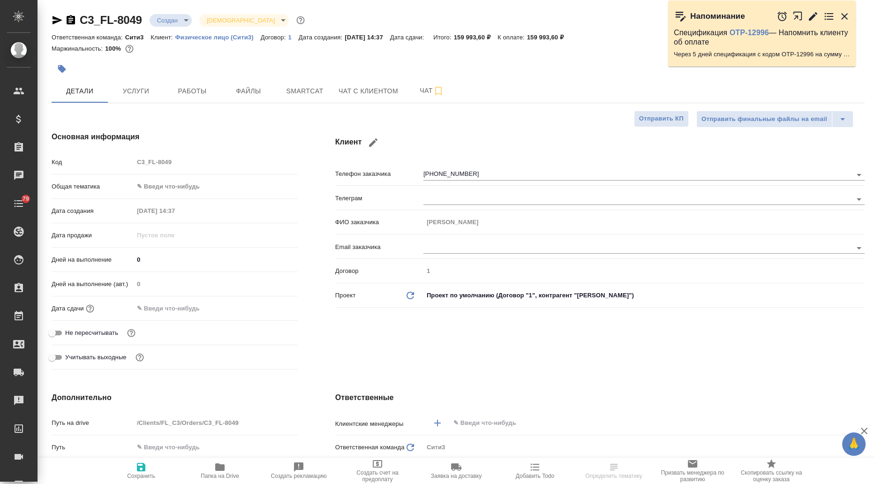
type textarea "x"
click at [125, 93] on span "Услуги" at bounding box center [135, 91] width 45 height 12
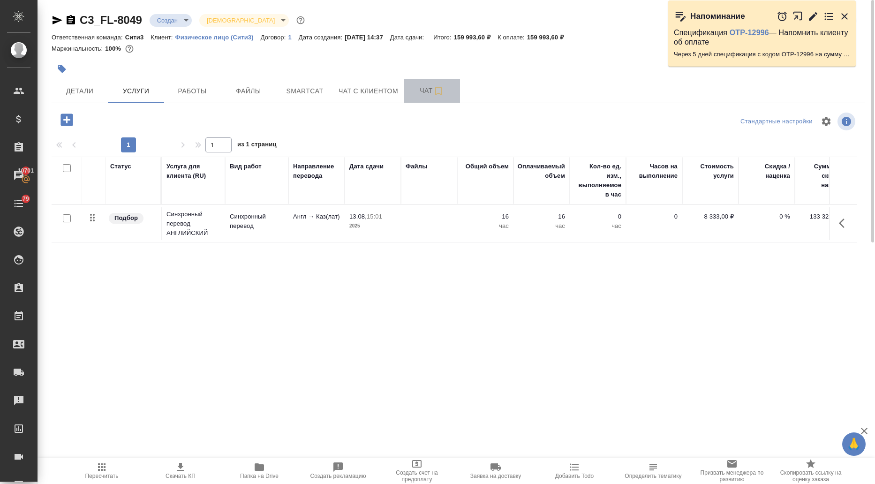
click at [415, 93] on span "Чат" at bounding box center [431, 91] width 45 height 12
